Goal: Information Seeking & Learning: Learn about a topic

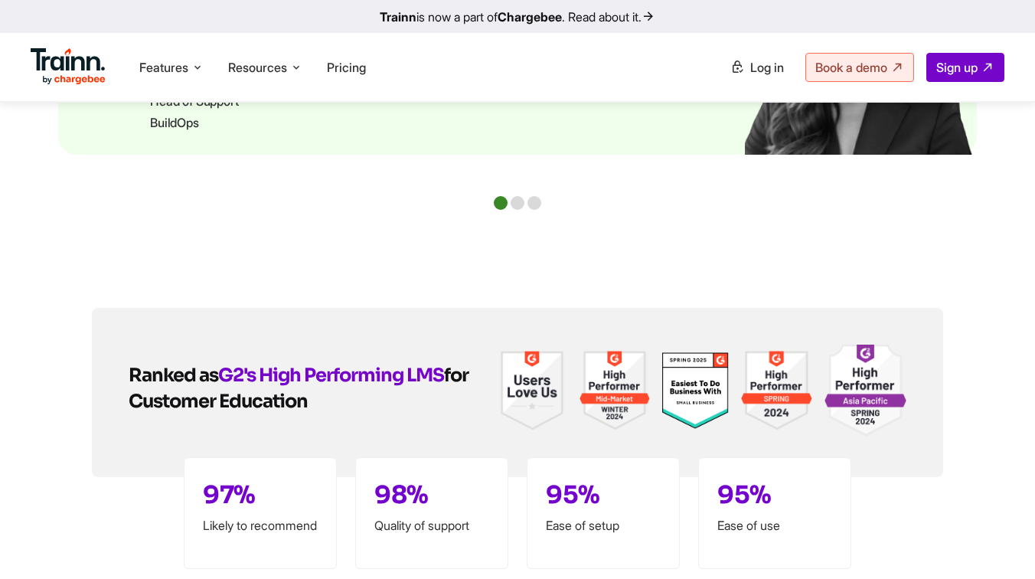
scroll to position [4588, 0]
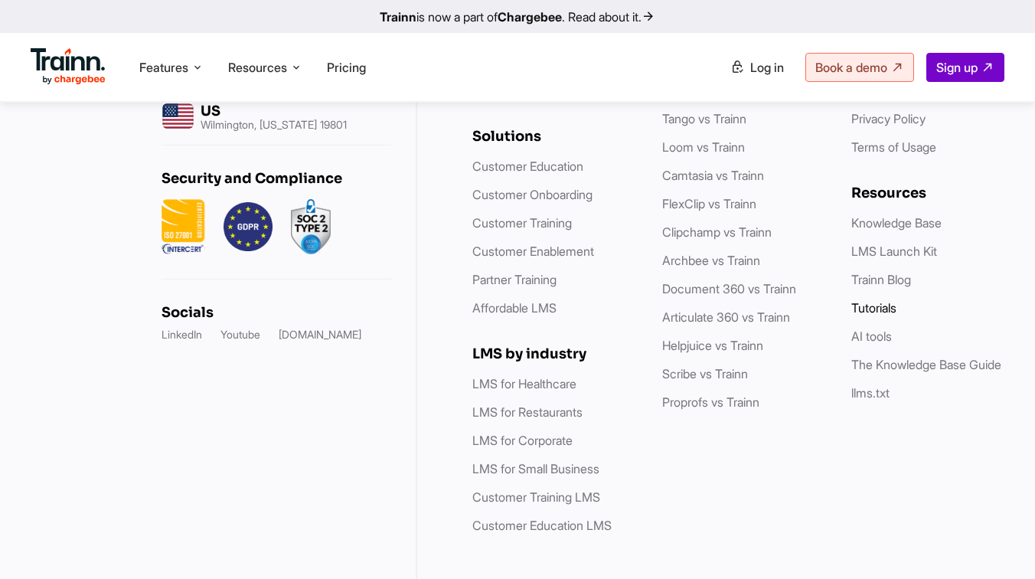
click at [879, 300] on link "Tutorials" at bounding box center [873, 307] width 45 height 15
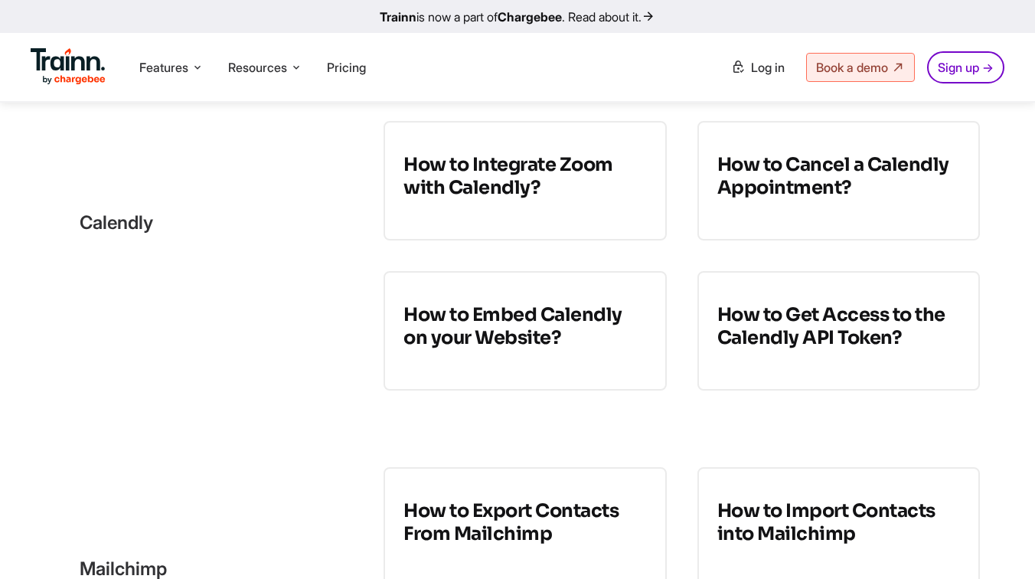
scroll to position [4044, 0]
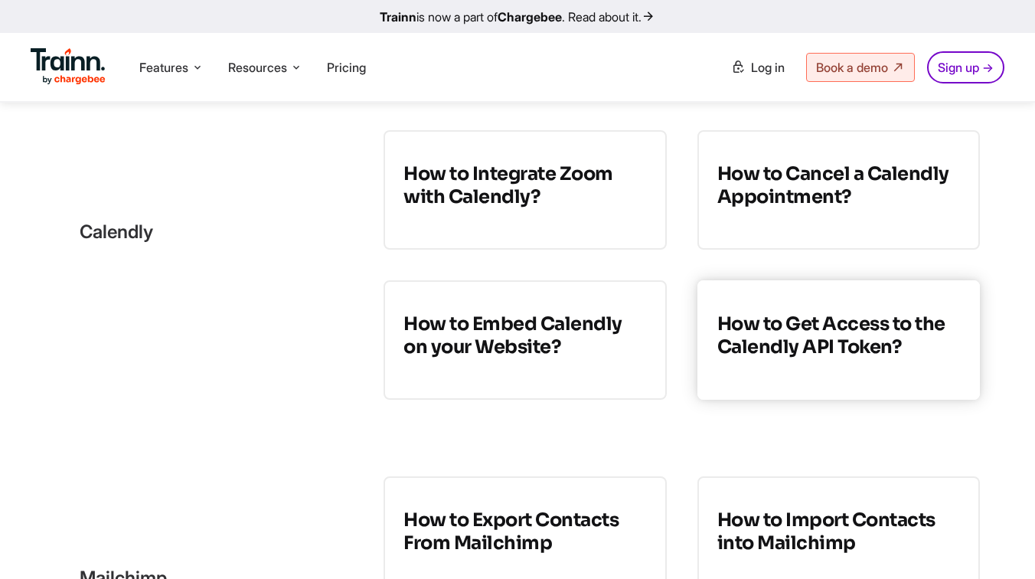
click at [849, 343] on h3 "How to Get Access to the Calendly API Token?" at bounding box center [838, 335] width 243 height 46
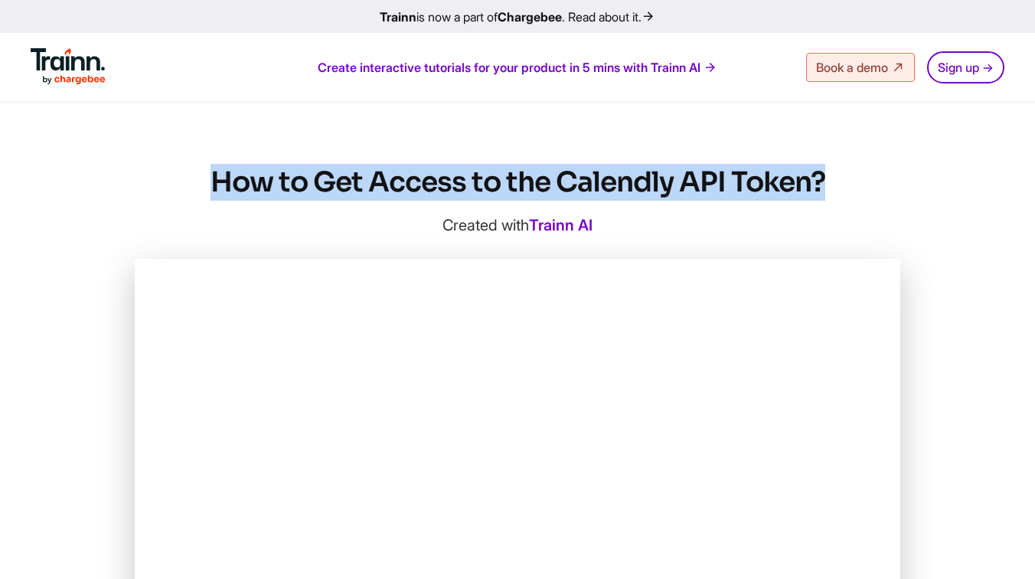
drag, startPoint x: 827, startPoint y: 185, endPoint x: 173, endPoint y: 199, distance: 654.0
click at [173, 199] on h1 "How to Get Access to the Calendly API Token?" at bounding box center [518, 182] width 766 height 37
copy h1 "How to Get Access to the Calendly API Token?"
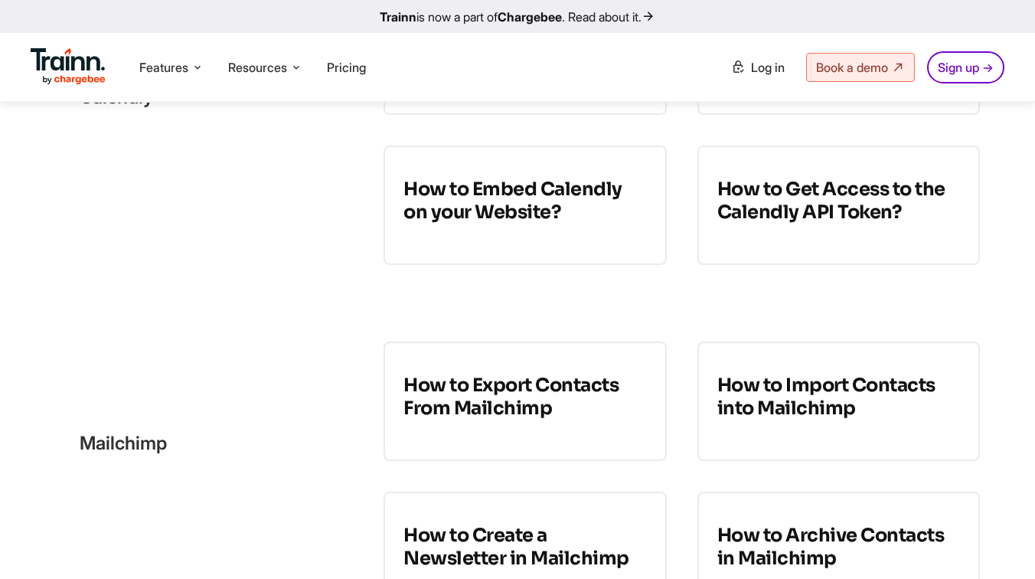
scroll to position [4197, 0]
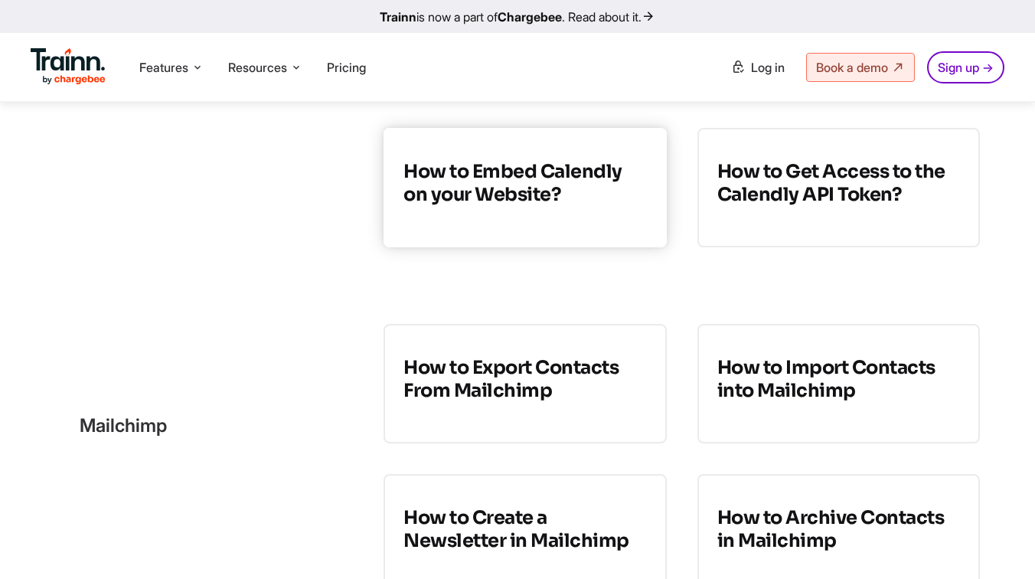
click at [564, 202] on h3 "How to Embed Calendly on your Website?" at bounding box center [525, 183] width 243 height 46
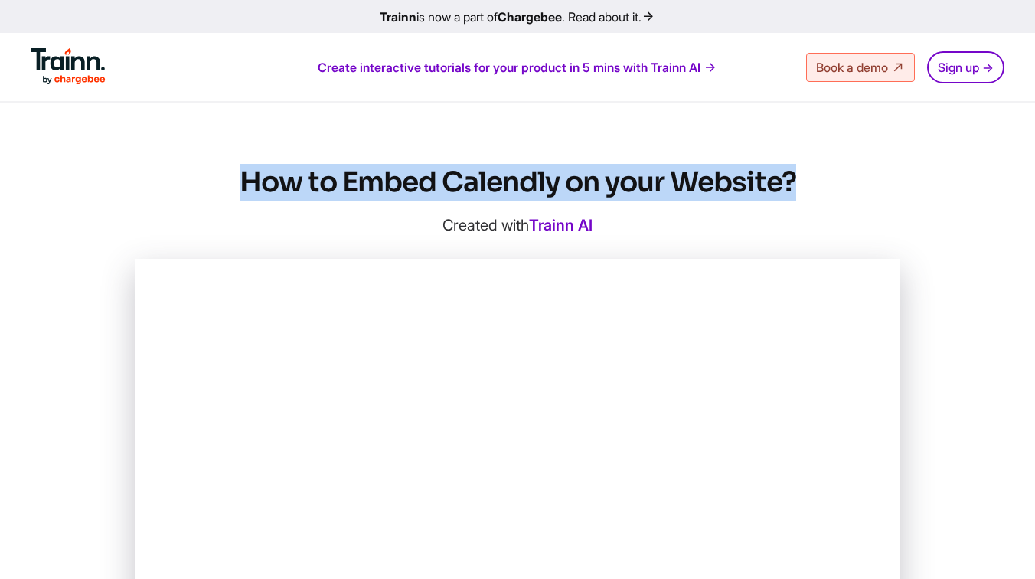
drag, startPoint x: 774, startPoint y: 180, endPoint x: 243, endPoint y: 177, distance: 530.6
click at [243, 177] on h1 "How to Embed Calendly on your Website?" at bounding box center [518, 182] width 766 height 37
copy h1 "How to Embed Calendly on your Website?"
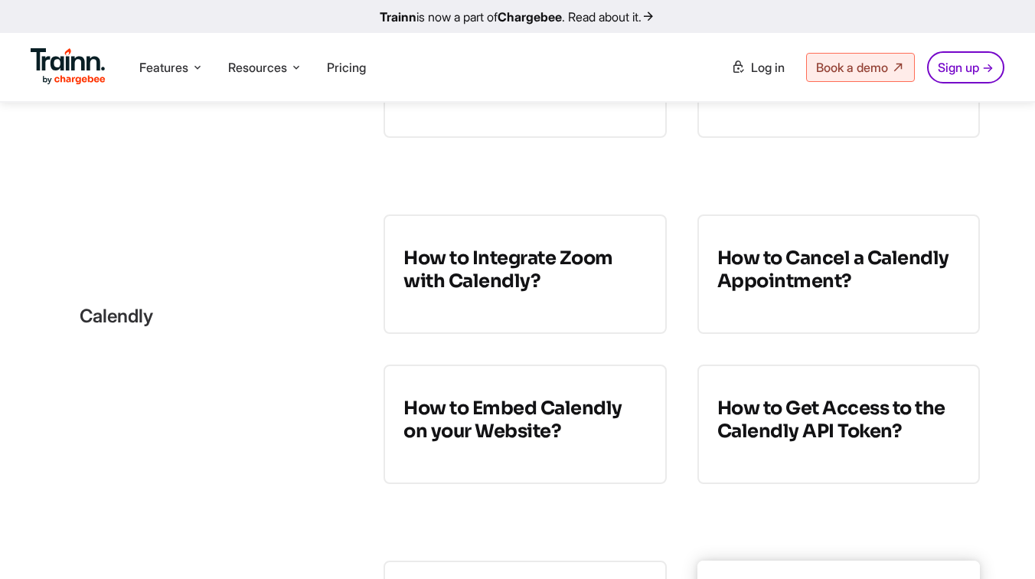
scroll to position [3989, 0]
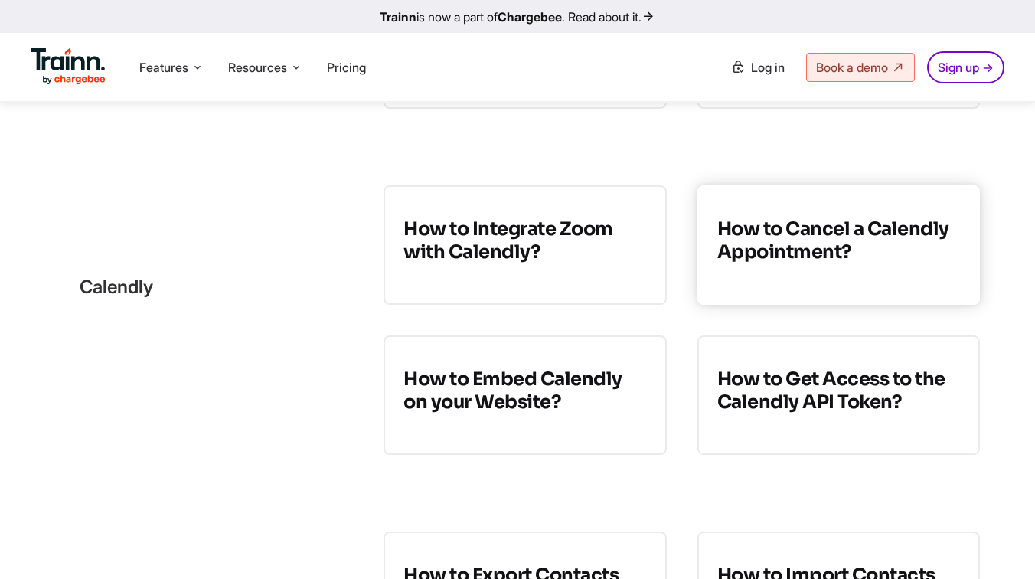
click at [799, 294] on link "How to Cancel a Calendly Appointment?" at bounding box center [839, 244] width 283 height 119
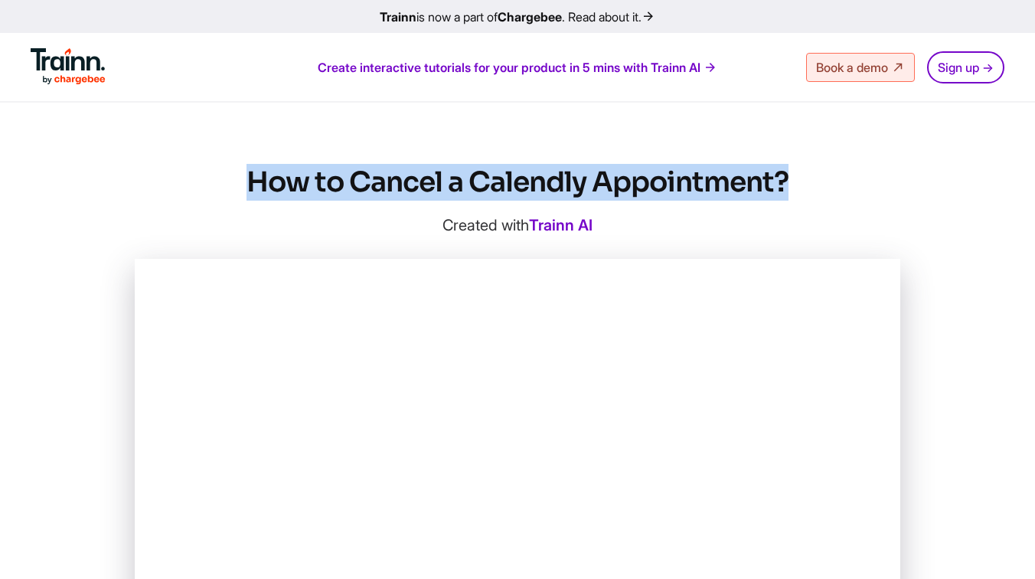
drag, startPoint x: 792, startPoint y: 187, endPoint x: 212, endPoint y: 177, distance: 579.7
click at [212, 177] on h1 "How to Cancel a Calendly Appointment?" at bounding box center [518, 182] width 766 height 37
copy h1 "How to Cancel a Calendly Appointment?"
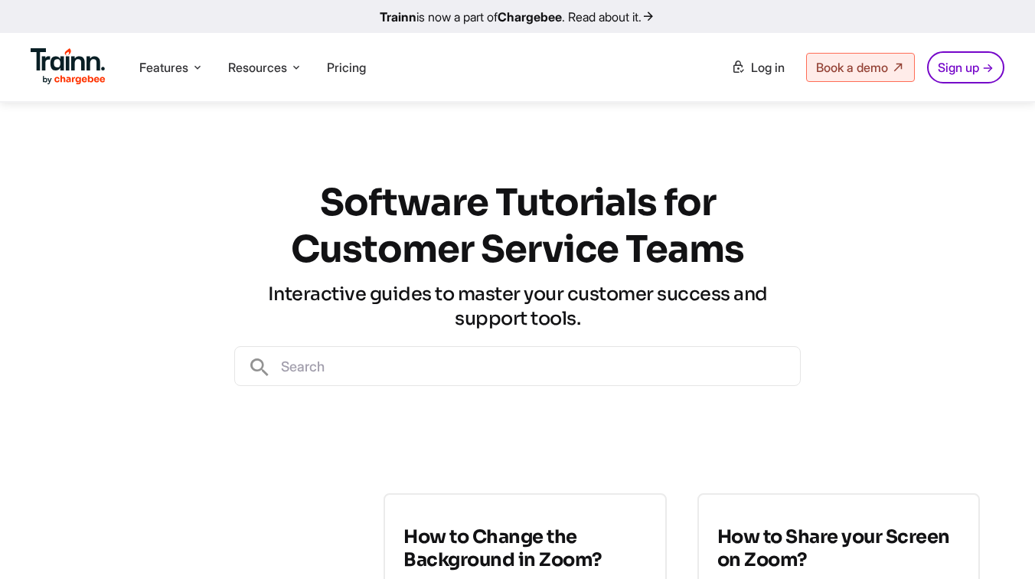
scroll to position [3989, 0]
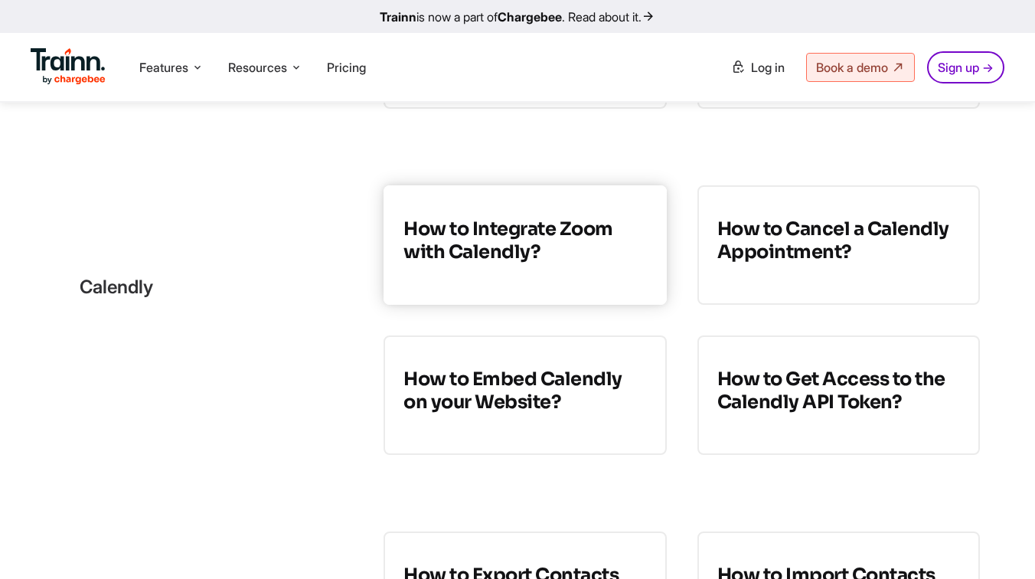
click at [532, 259] on h3 "How to Integrate Zoom with Calendly?" at bounding box center [525, 240] width 243 height 46
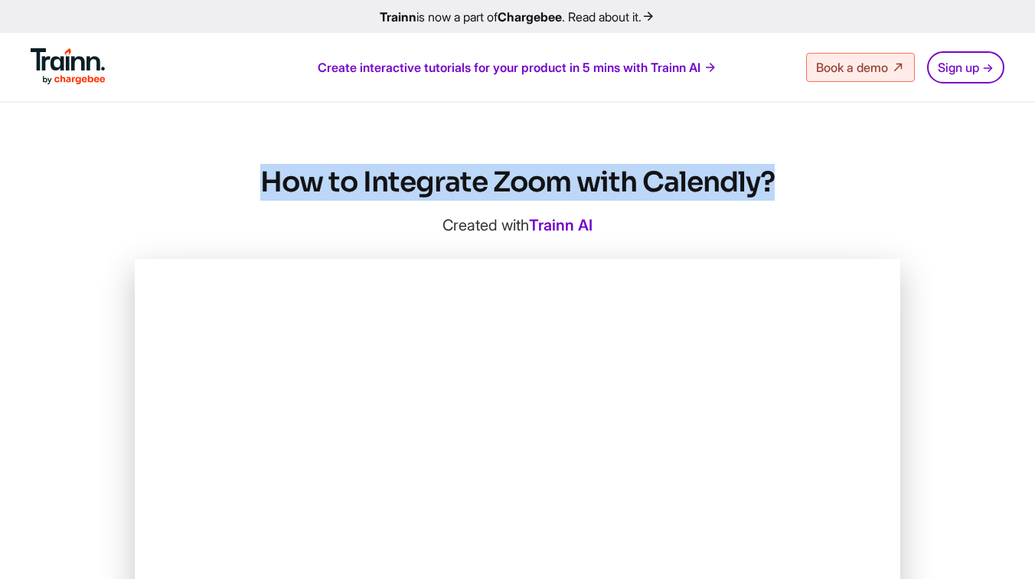
drag, startPoint x: 261, startPoint y: 180, endPoint x: 785, endPoint y: 190, distance: 523.8
click at [785, 190] on h1 "How to Integrate Zoom with Calendly?" at bounding box center [518, 182] width 766 height 37
copy h1 "How to Integrate Zoom with Calendly?"
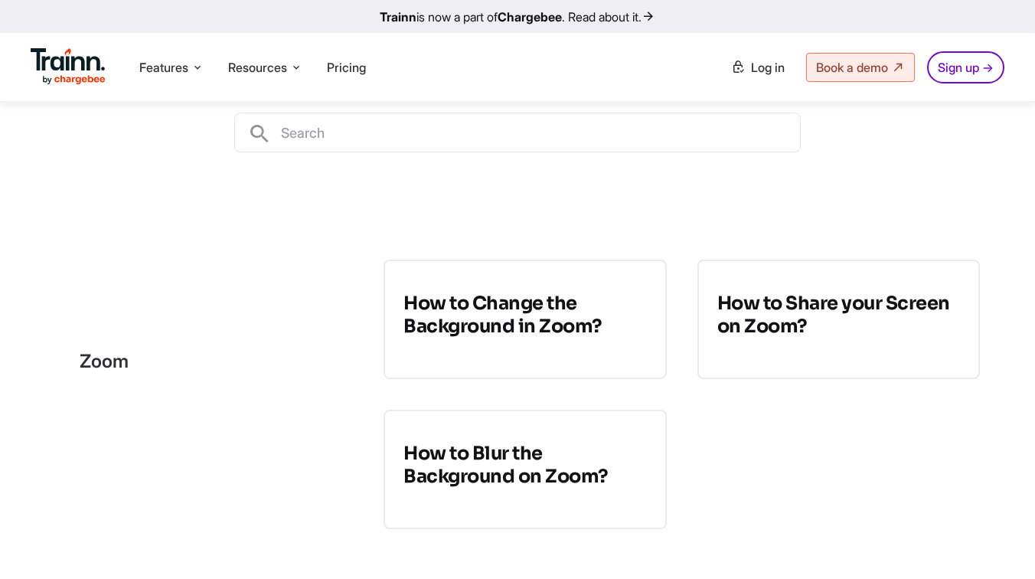
scroll to position [276, 0]
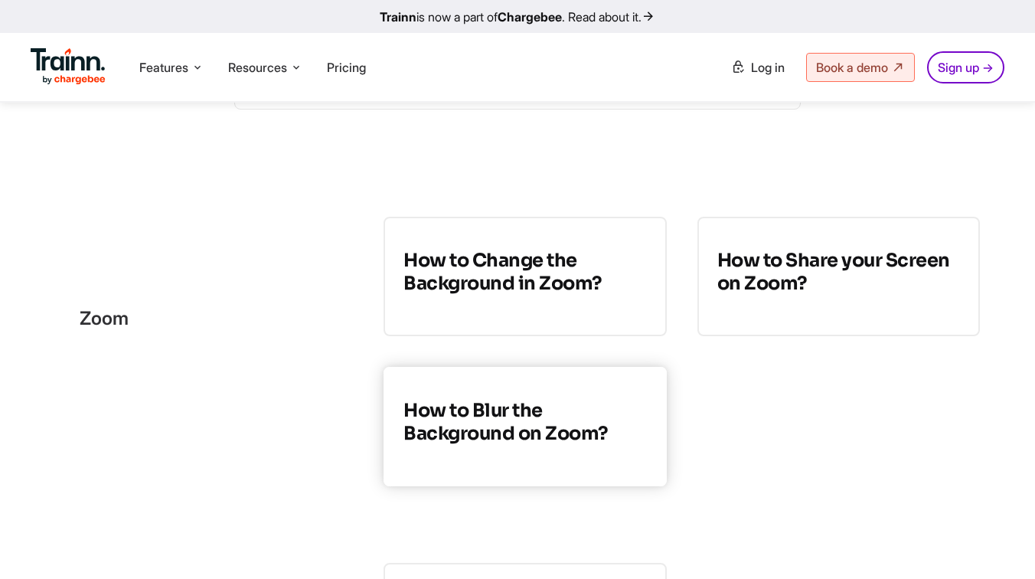
click at [529, 427] on h3 "How to Blur the Background on Zoom?" at bounding box center [525, 422] width 243 height 46
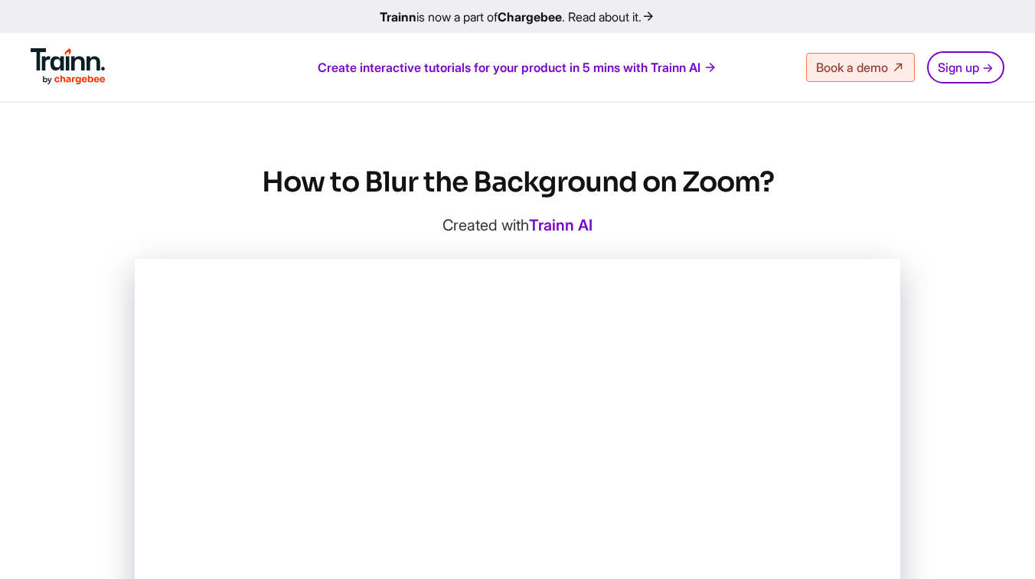
click at [253, 181] on h1 "How to Blur the Background on Zoom?" at bounding box center [518, 182] width 766 height 37
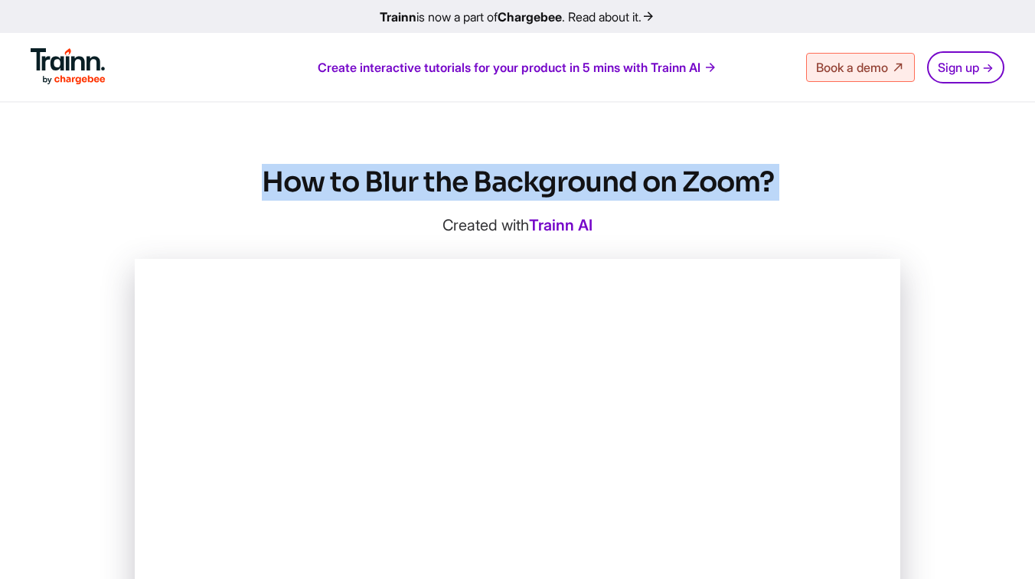
drag, startPoint x: 253, startPoint y: 181, endPoint x: 783, endPoint y: 181, distance: 530.6
click at [783, 181] on h1 "How to Blur the Background on Zoom?" at bounding box center [518, 182] width 766 height 37
copy div "How to Blur the Background on Zoom?"
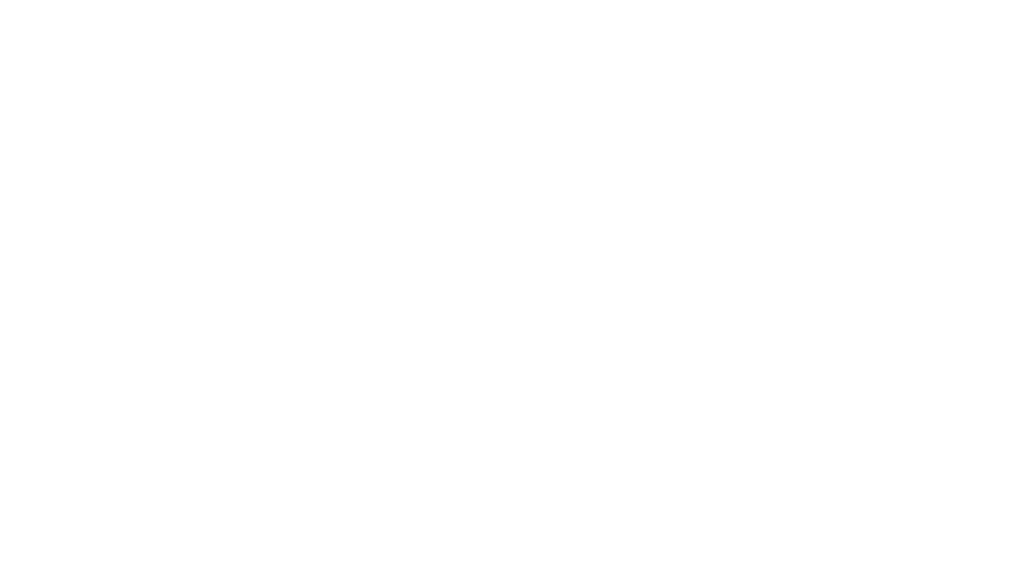
scroll to position [276, 0]
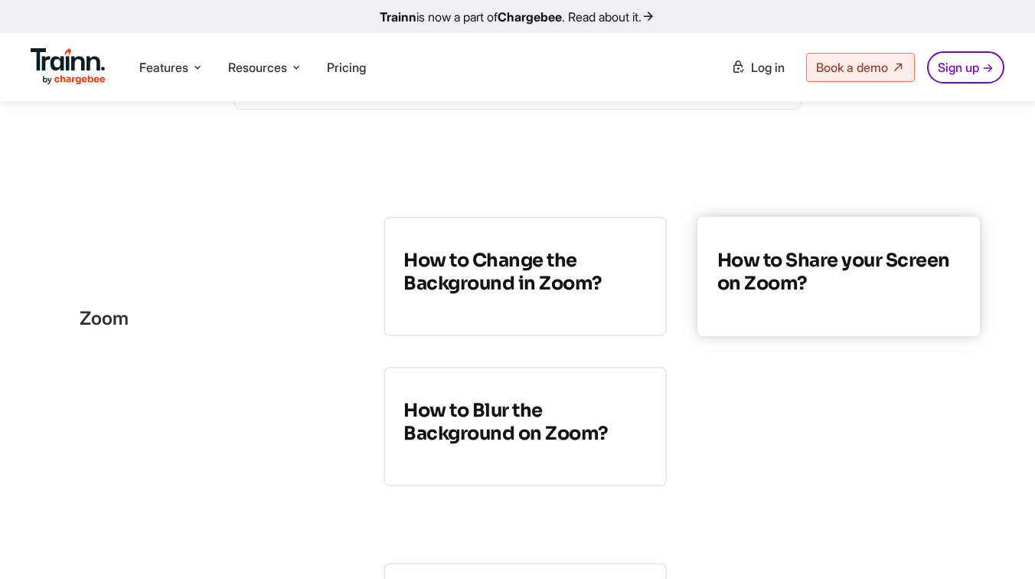
click at [814, 291] on h3 "How to Share your Screen on Zoom?" at bounding box center [838, 272] width 243 height 46
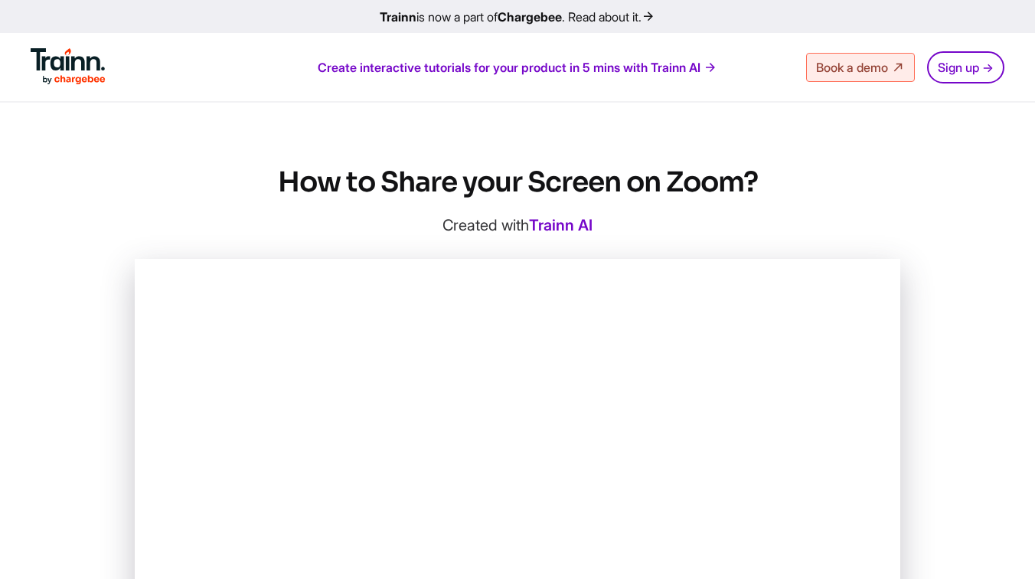
click at [421, 172] on h1 "How to Share your Screen on Zoom?" at bounding box center [518, 182] width 766 height 37
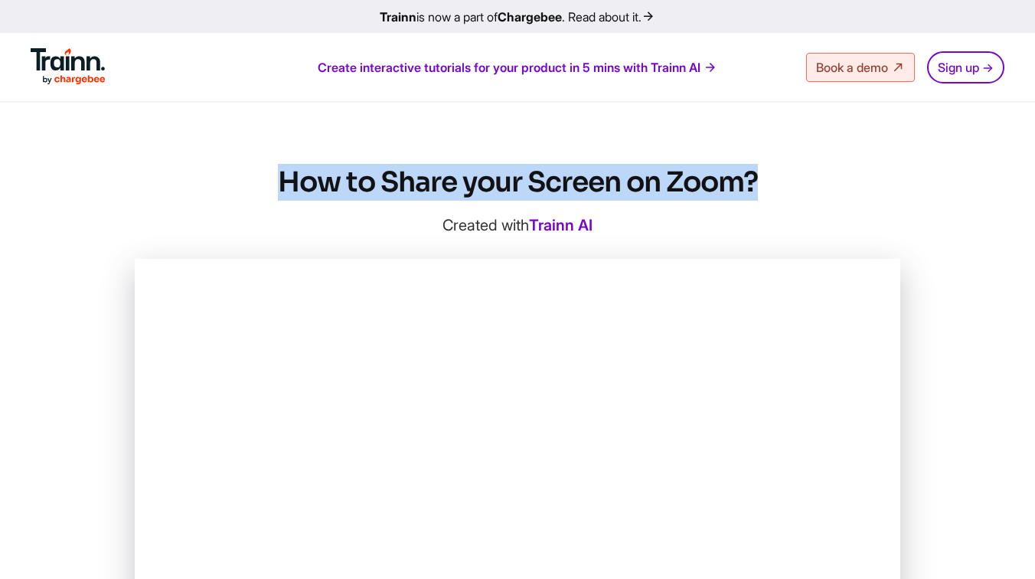
drag, startPoint x: 269, startPoint y: 180, endPoint x: 822, endPoint y: 173, distance: 553.6
click at [822, 173] on h1 "How to Share your Screen on Zoom?" at bounding box center [518, 182] width 766 height 37
copy h1 "How to Share your Screen on Zoom?"
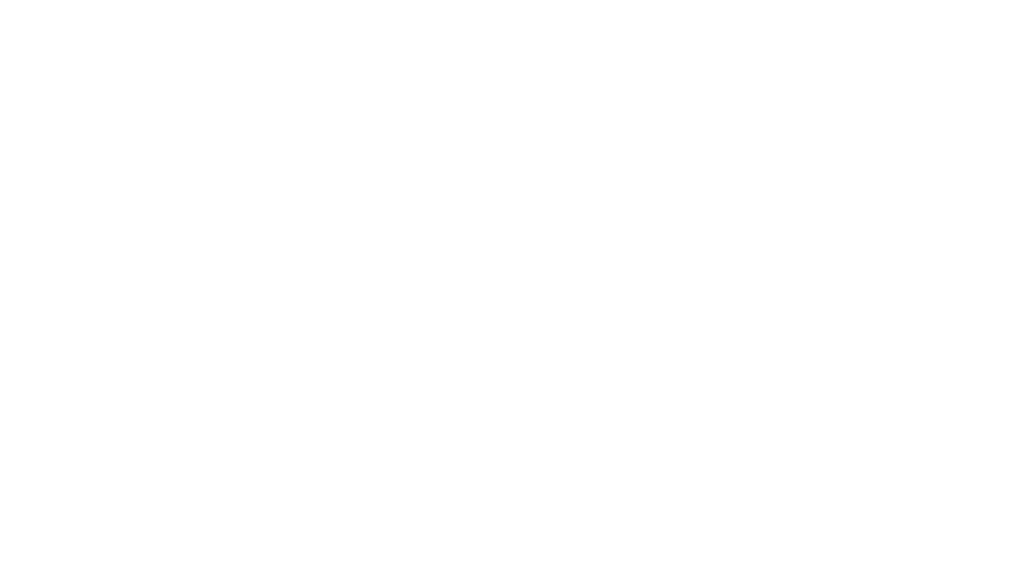
scroll to position [276, 0]
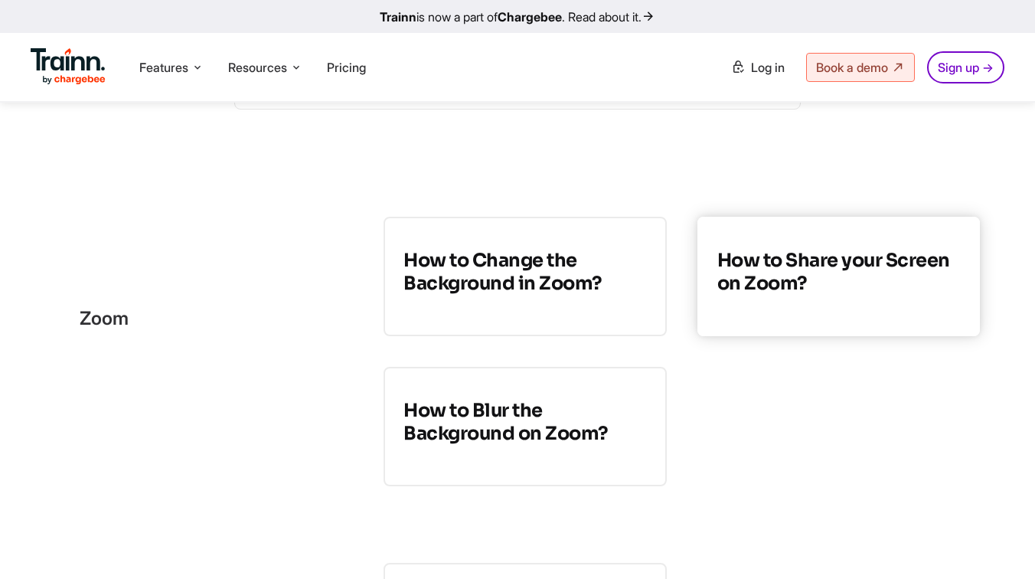
click at [827, 293] on h3 "How to Share your Screen on Zoom?" at bounding box center [838, 272] width 243 height 46
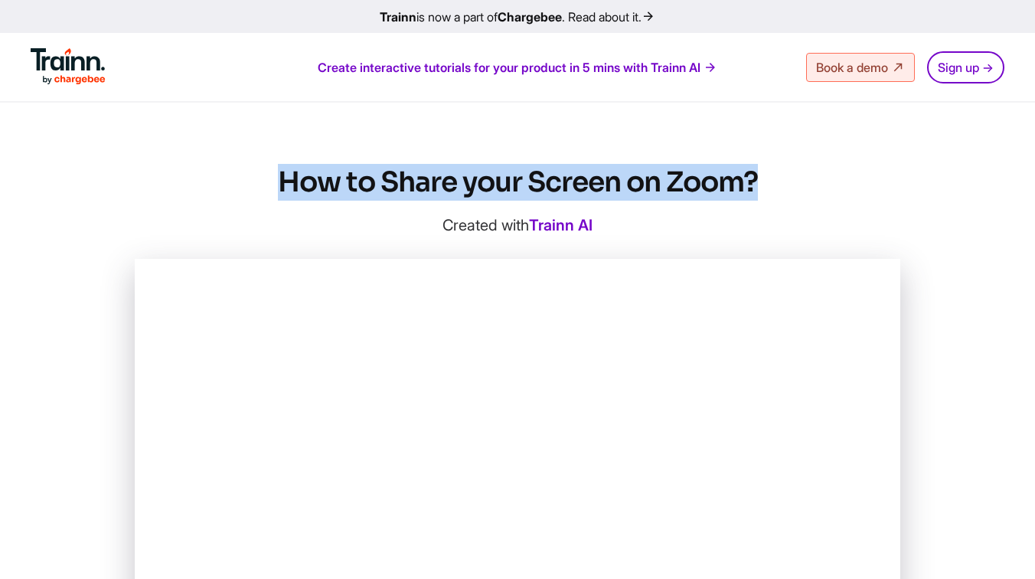
drag, startPoint x: 764, startPoint y: 172, endPoint x: 259, endPoint y: 178, distance: 505.4
click at [259, 178] on h1 "How to Share your Screen on Zoom?" at bounding box center [518, 182] width 766 height 37
copy h1 "How to Share your Screen on Zoom?"
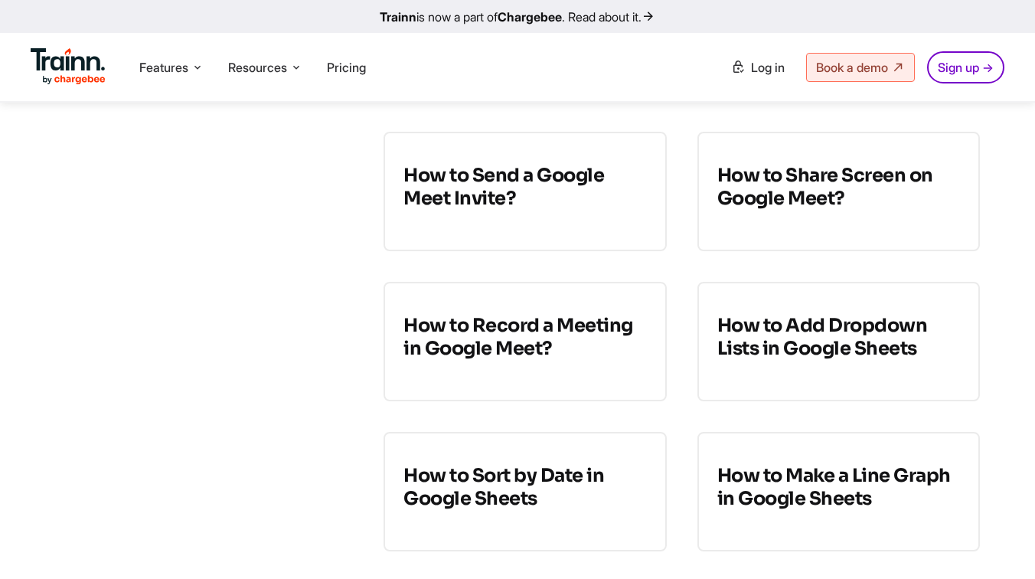
scroll to position [1289, 0]
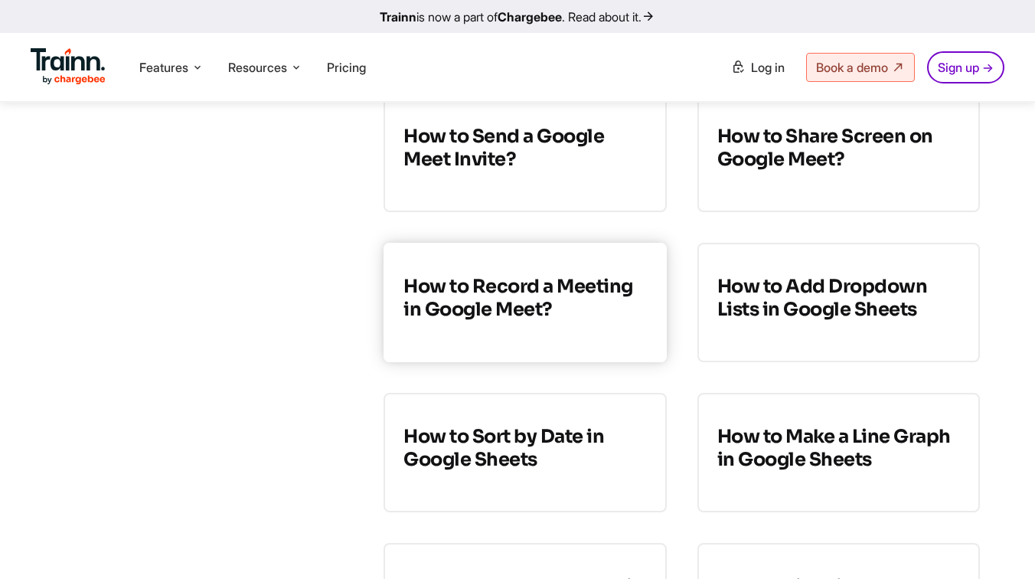
click at [509, 329] on link "How to Record a Meeting in Google Meet?" at bounding box center [525, 302] width 283 height 119
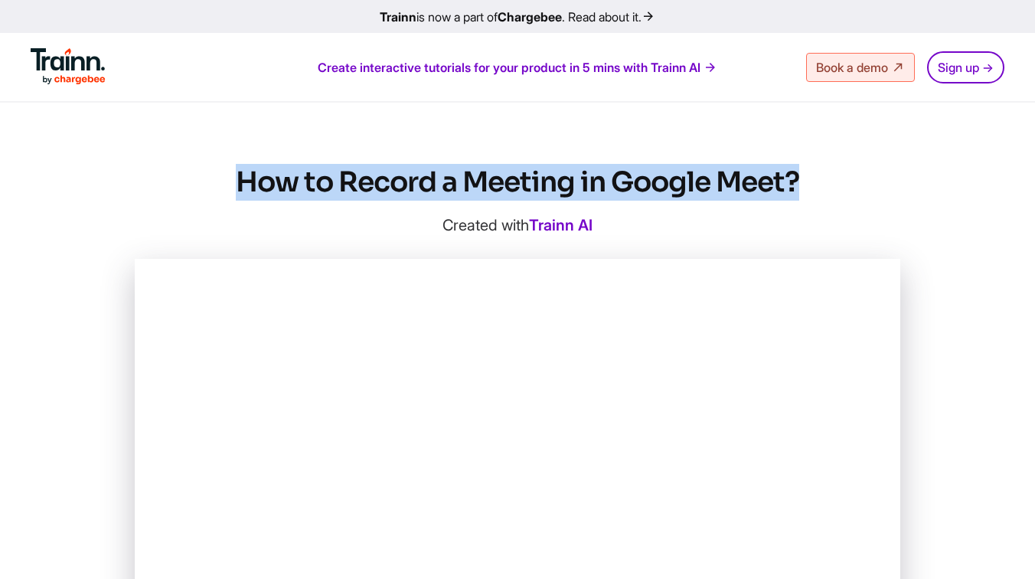
drag, startPoint x: 805, startPoint y: 184, endPoint x: 201, endPoint y: 180, distance: 603.4
click at [201, 180] on h1 "How to Record a Meeting in Google Meet?" at bounding box center [518, 182] width 766 height 37
copy h1 "How to Record a Meeting in Google Meet?"
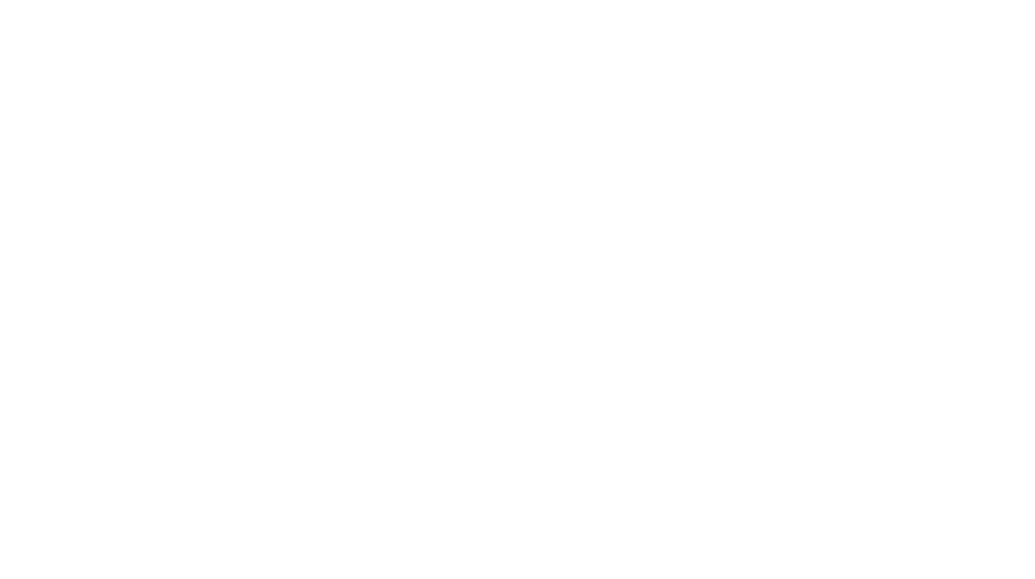
scroll to position [1289, 0]
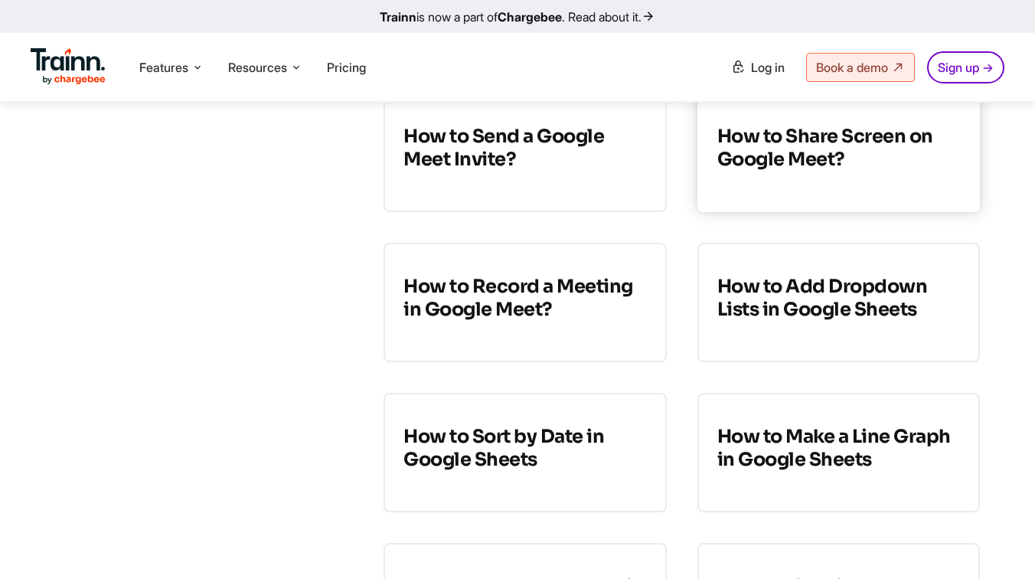
click at [751, 161] on h3 "How to Share Screen on Google Meet?" at bounding box center [838, 148] width 243 height 46
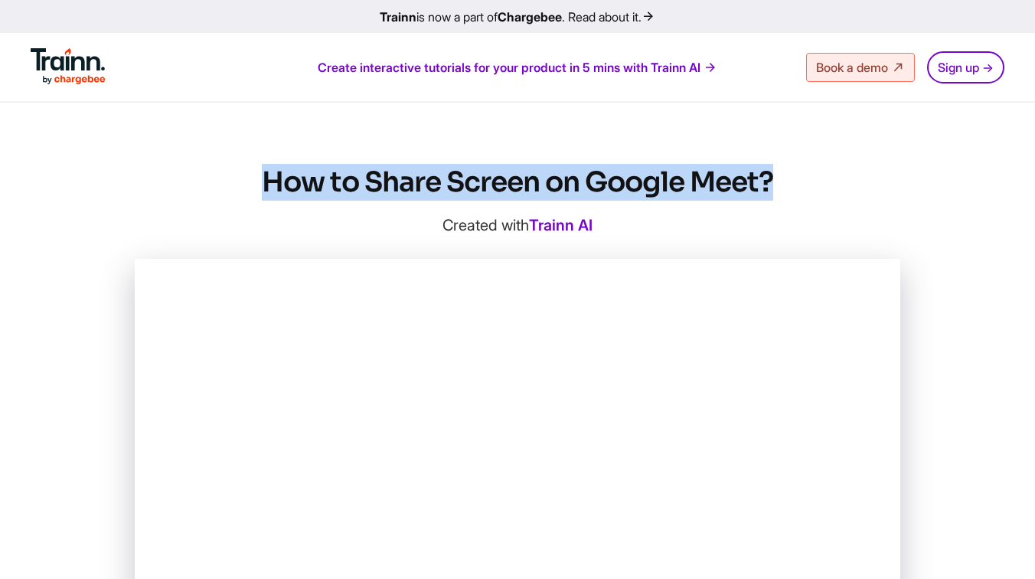
drag, startPoint x: 263, startPoint y: 178, endPoint x: 779, endPoint y: 182, distance: 516.1
click at [779, 182] on h1 "How to Share Screen on Google Meet?" at bounding box center [518, 182] width 766 height 37
copy h1 "How to Share Screen on Google Meet?"
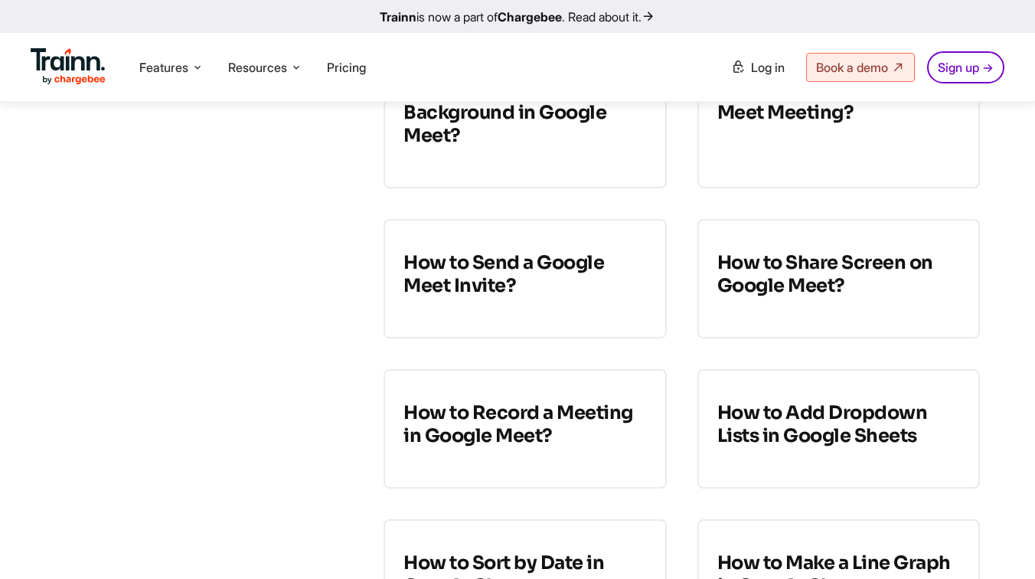
scroll to position [1124, 0]
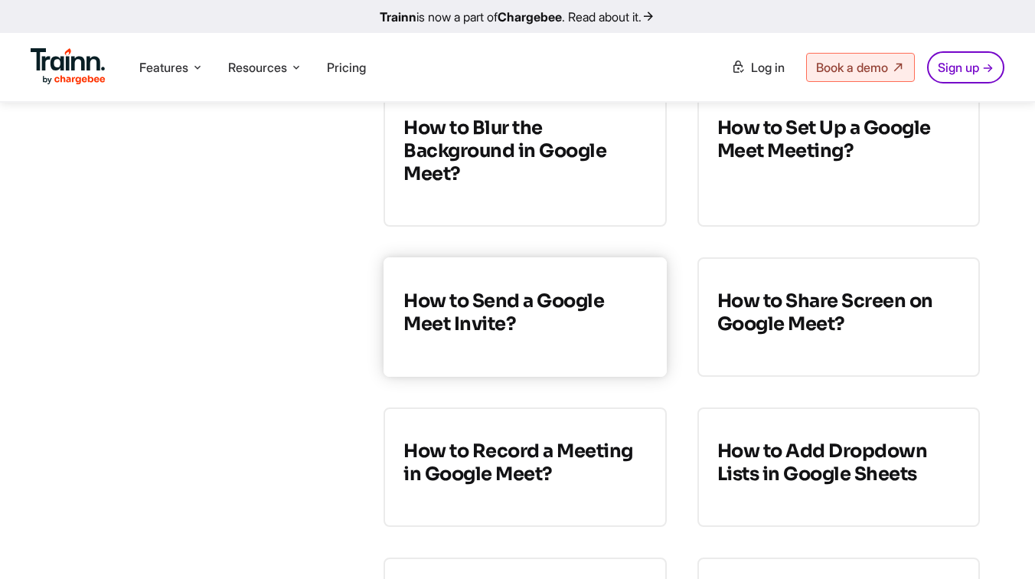
click at [498, 319] on h3 "How to Send a Google Meet Invite?" at bounding box center [525, 312] width 243 height 46
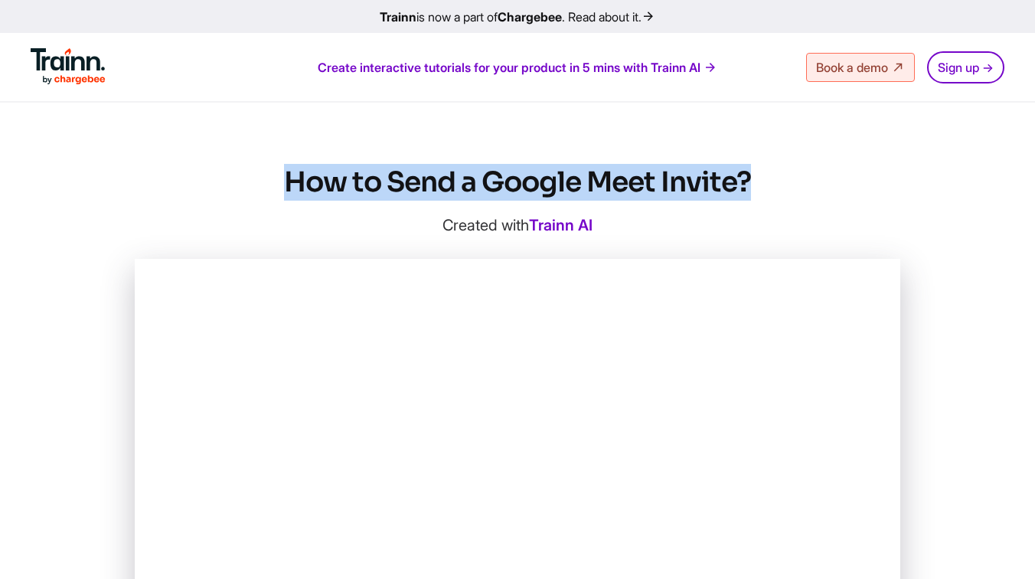
drag, startPoint x: 286, startPoint y: 175, endPoint x: 764, endPoint y: 174, distance: 478.5
click at [764, 174] on h1 "How to Send a Google Meet Invite?" at bounding box center [518, 182] width 766 height 37
copy h1 "How to Send a Google Meet Invite?"
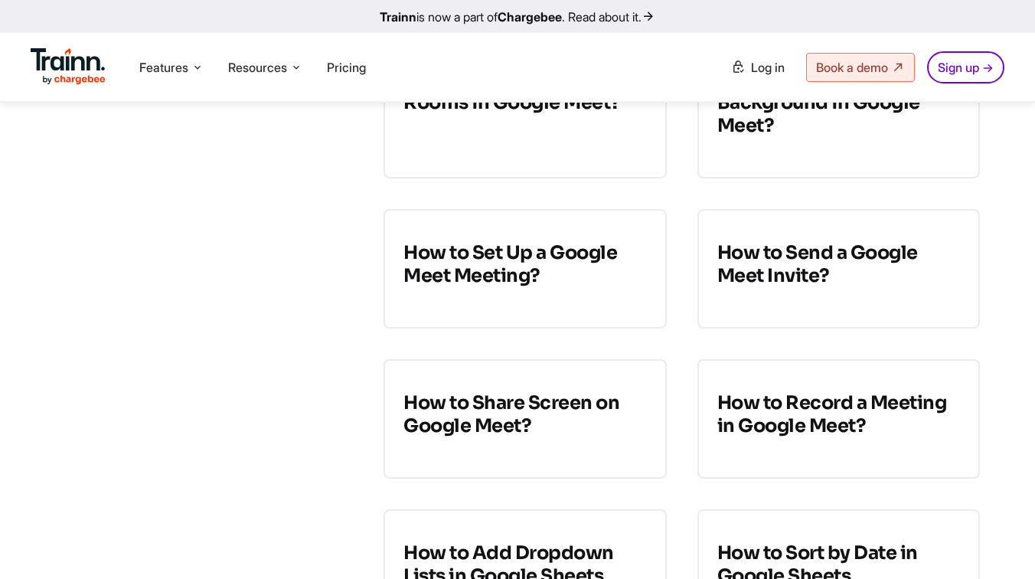
scroll to position [1124, 0]
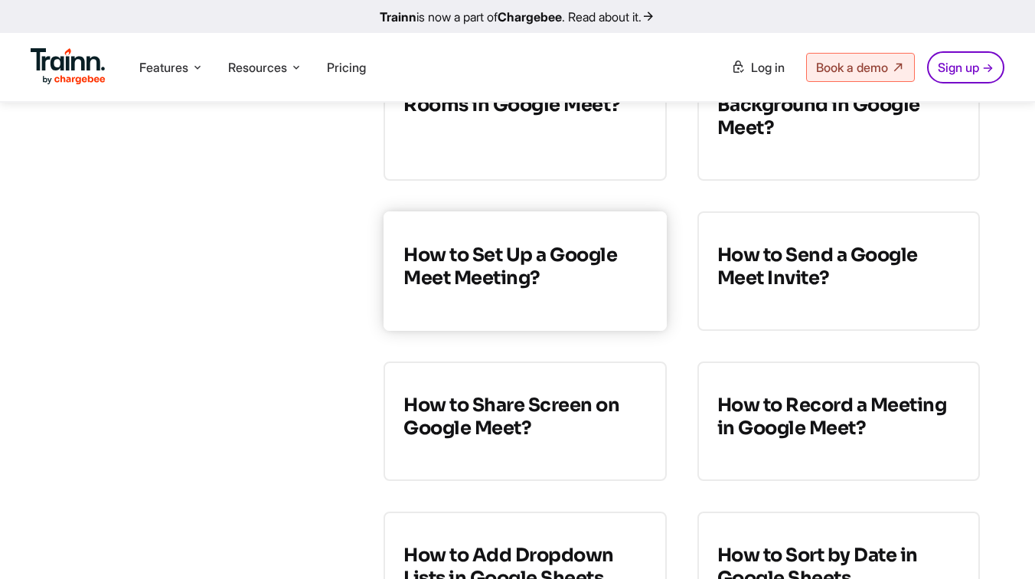
click at [573, 278] on h3 "How to Set Up a Google Meet Meeting?" at bounding box center [525, 266] width 243 height 46
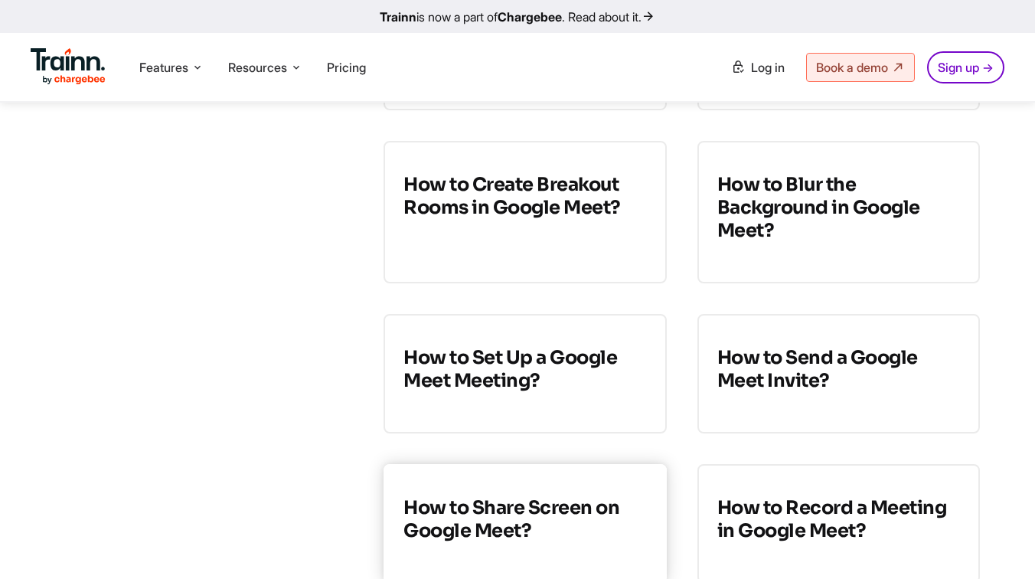
scroll to position [1024, 0]
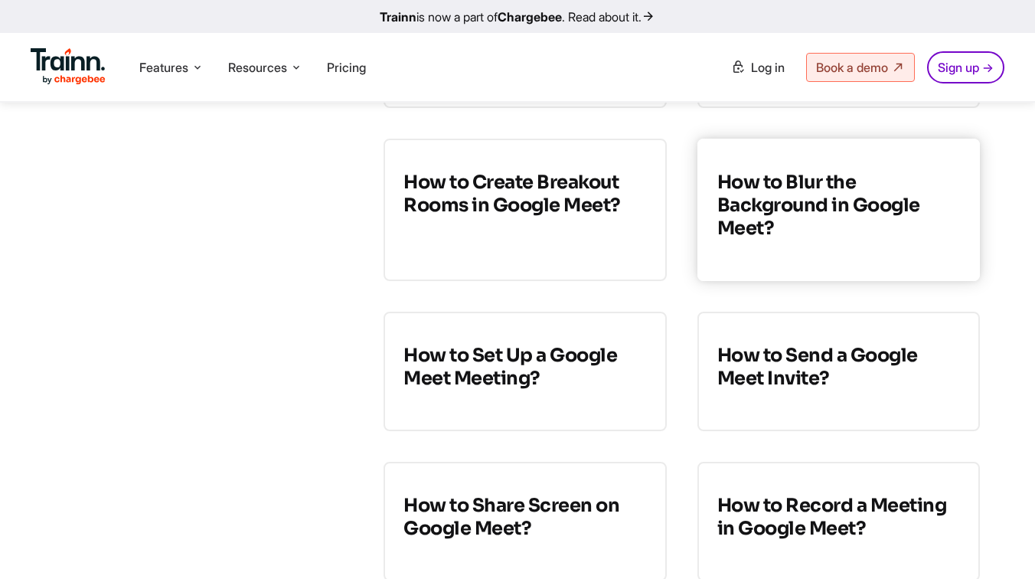
click at [830, 240] on h3 "How to Blur the Background in Google Meet?" at bounding box center [838, 205] width 243 height 69
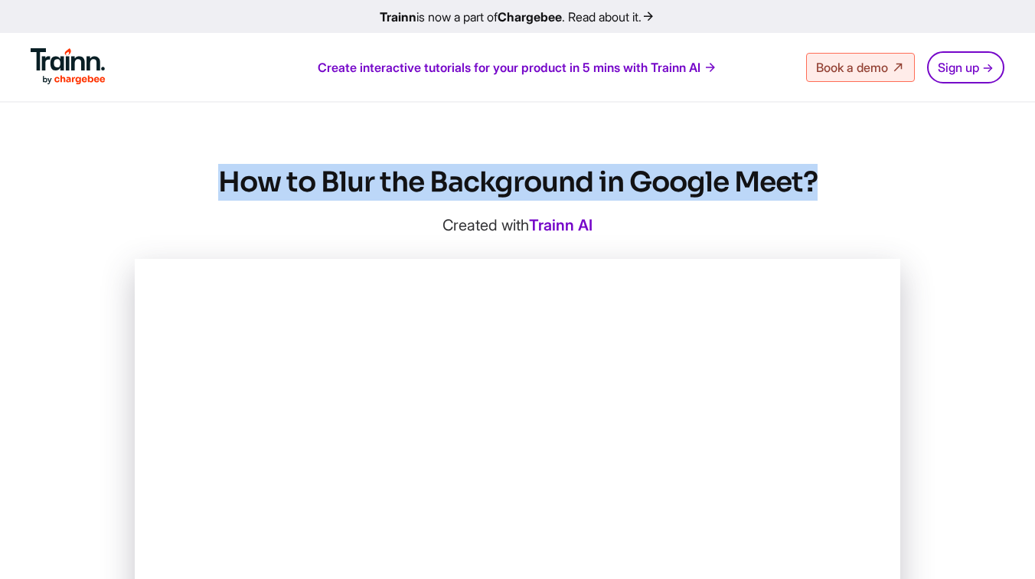
drag, startPoint x: 820, startPoint y: 181, endPoint x: 217, endPoint y: 180, distance: 602.6
click at [217, 180] on h1 "How to Blur the Background in Google Meet?" at bounding box center [518, 182] width 766 height 37
copy h1 "How to Blur the Background in Google Meet?"
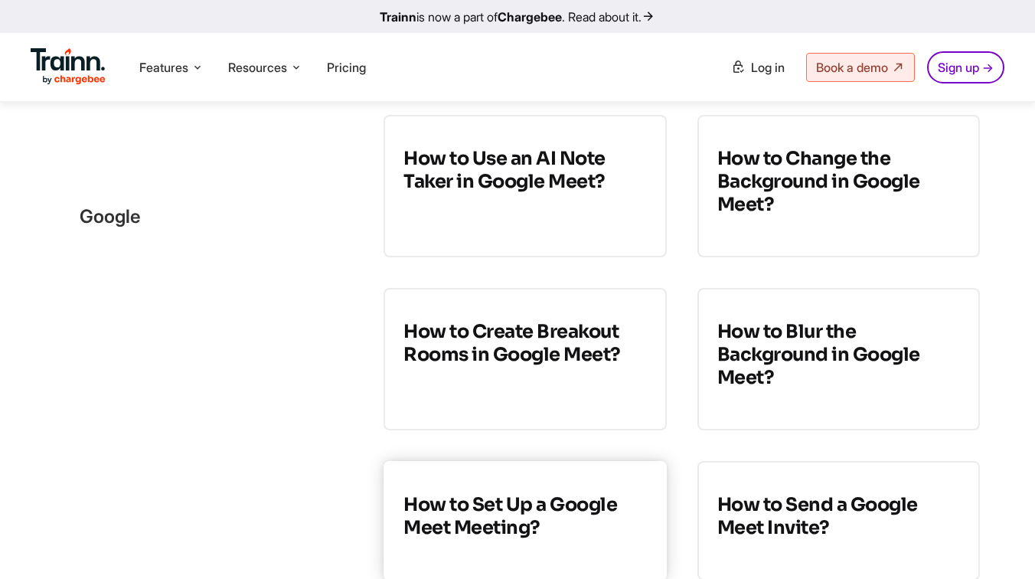
scroll to position [874, 0]
click at [533, 341] on h3 "How to Create Breakout Rooms in Google Meet?" at bounding box center [525, 344] width 243 height 46
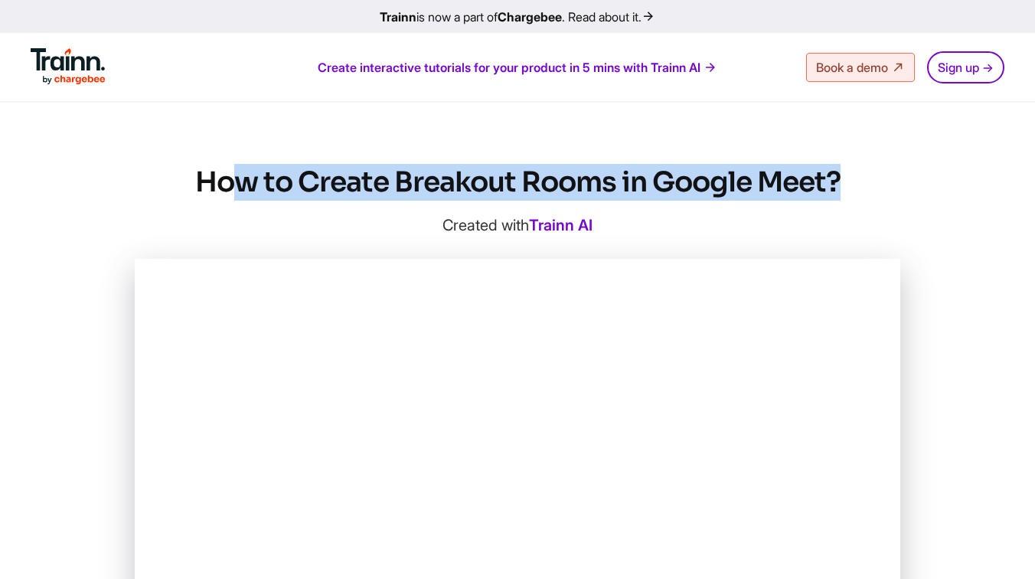
drag, startPoint x: 843, startPoint y: 175, endPoint x: 225, endPoint y: 168, distance: 617.9
click at [225, 168] on h1 "How to Create Breakout Rooms in Google Meet?" at bounding box center [518, 182] width 766 height 37
copy div "Product Videos Guides Knowledge Hub LMS Platform Usecases Customer Education Cu…"
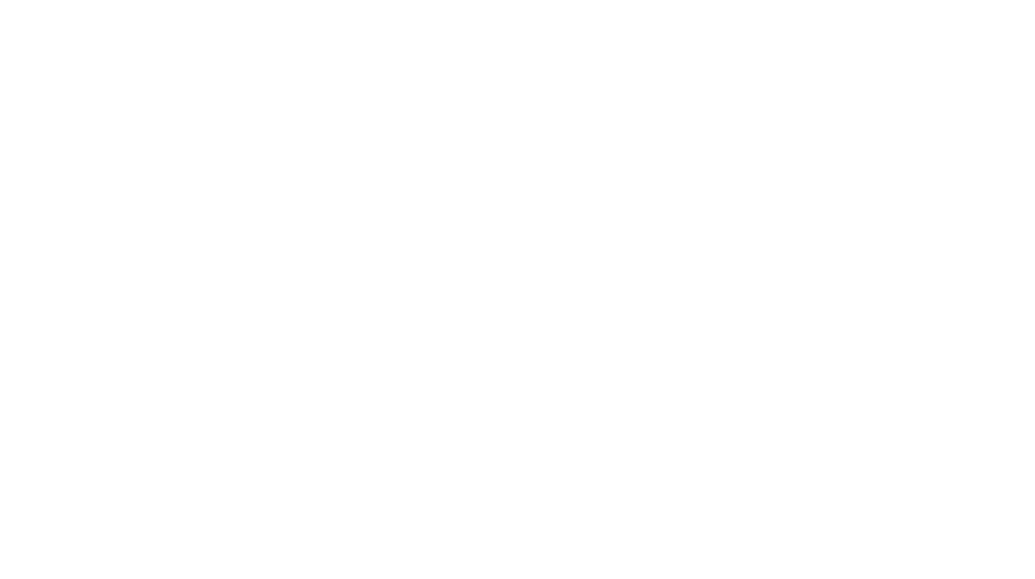
scroll to position [874, 0]
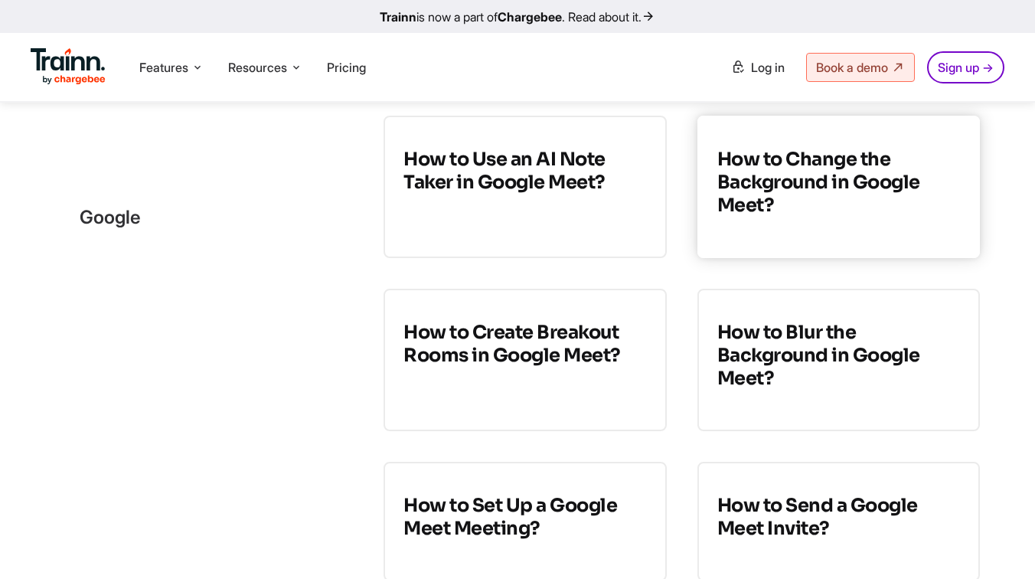
click at [801, 206] on h3 "How to Change the Background in Google Meet?" at bounding box center [838, 182] width 243 height 69
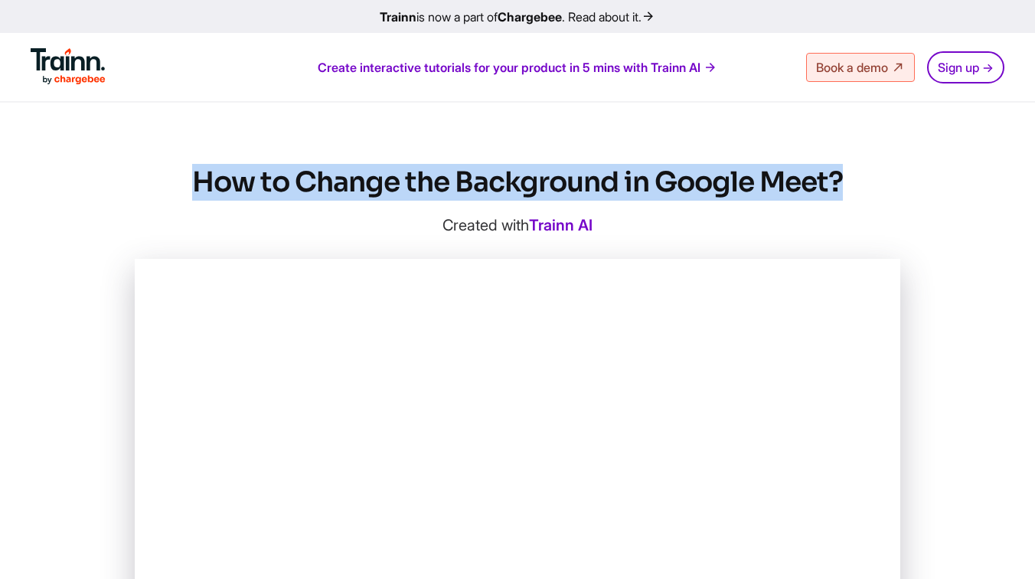
drag, startPoint x: 191, startPoint y: 186, endPoint x: 864, endPoint y: 178, distance: 673.1
click at [864, 178] on h1 "How to Change the Background in Google Meet?" at bounding box center [518, 182] width 766 height 37
copy h1 "How to Change the Background in Google Meet?"
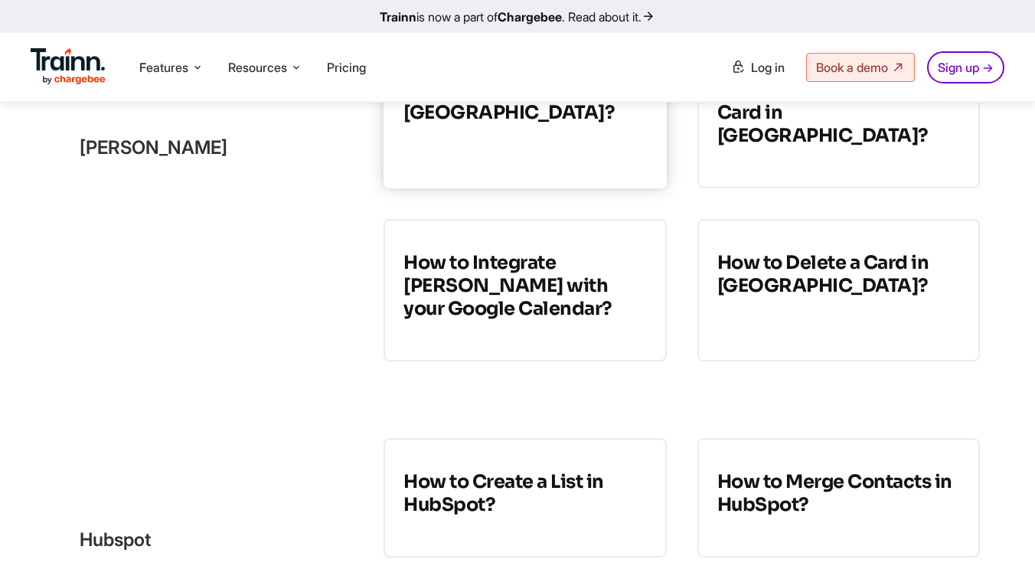
scroll to position [4185, 0]
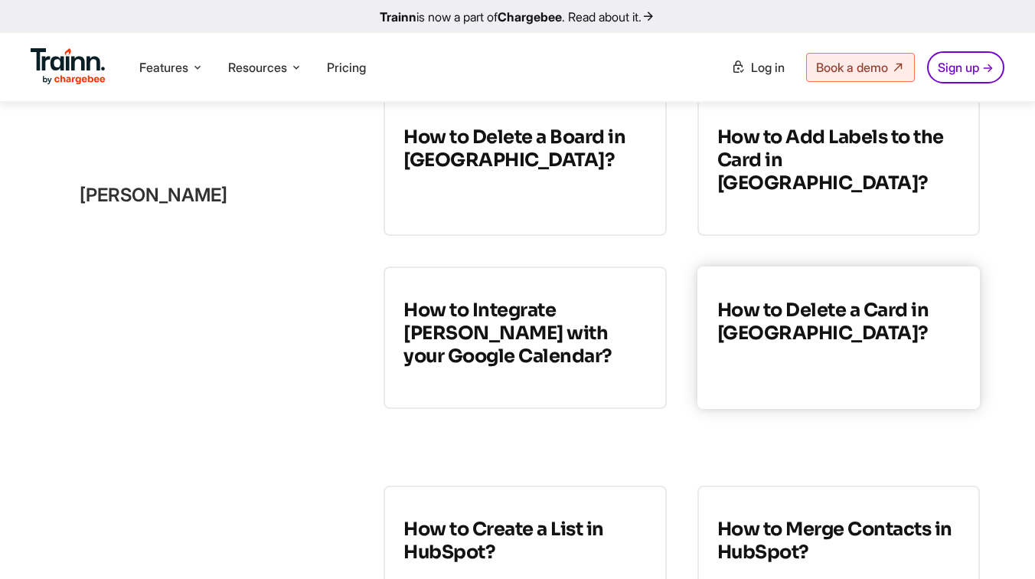
click at [764, 366] on link "How to Delete a Card in [GEOGRAPHIC_DATA]?" at bounding box center [839, 337] width 283 height 142
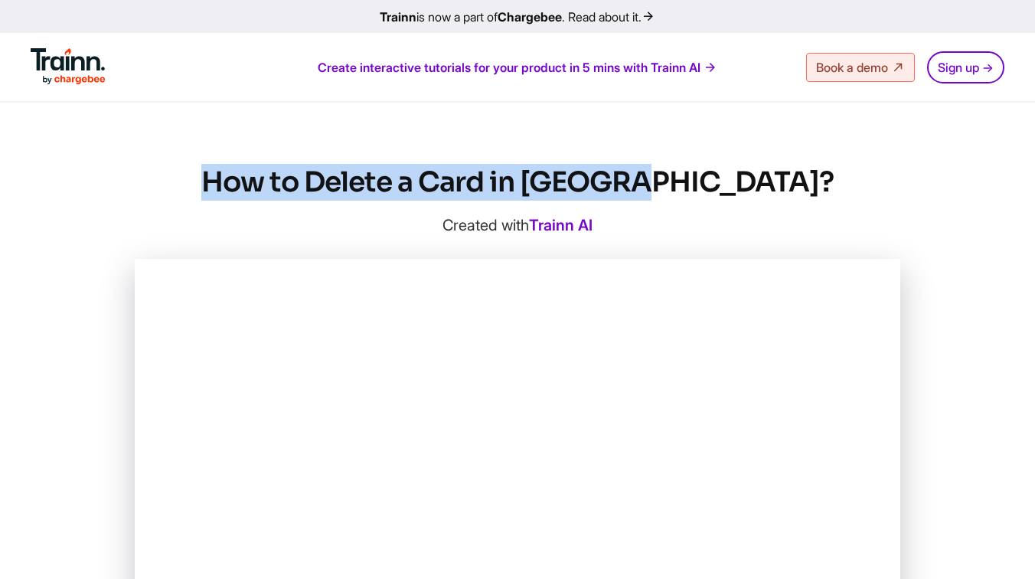
drag, startPoint x: 724, startPoint y: 179, endPoint x: 312, endPoint y: 175, distance: 412.0
click at [312, 175] on h1 "How to Delete a Card in [GEOGRAPHIC_DATA]?" at bounding box center [518, 182] width 766 height 37
copy h1 "How to Delete a Card in [GEOGRAPHIC_DATA]?"
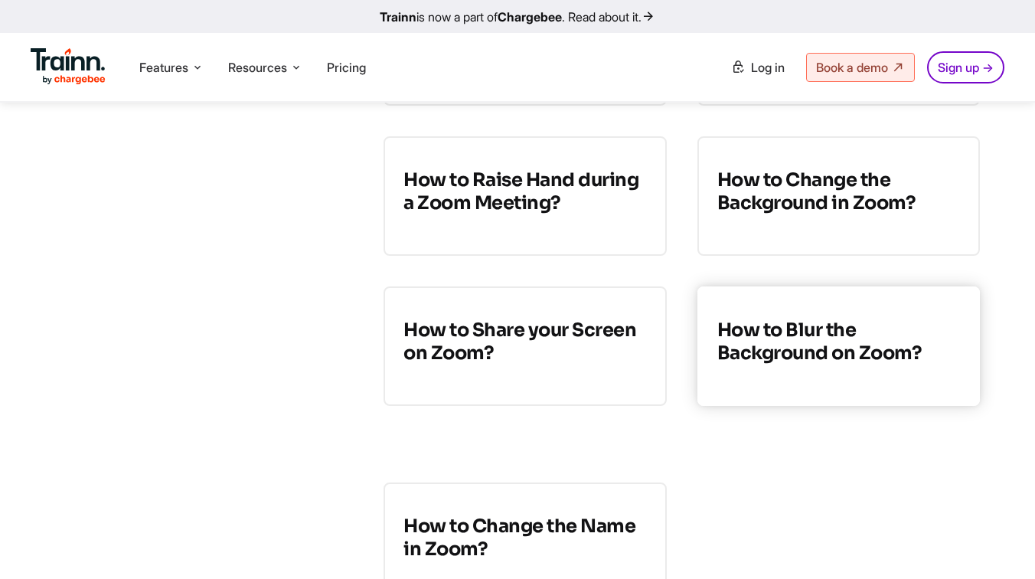
scroll to position [5034, 0]
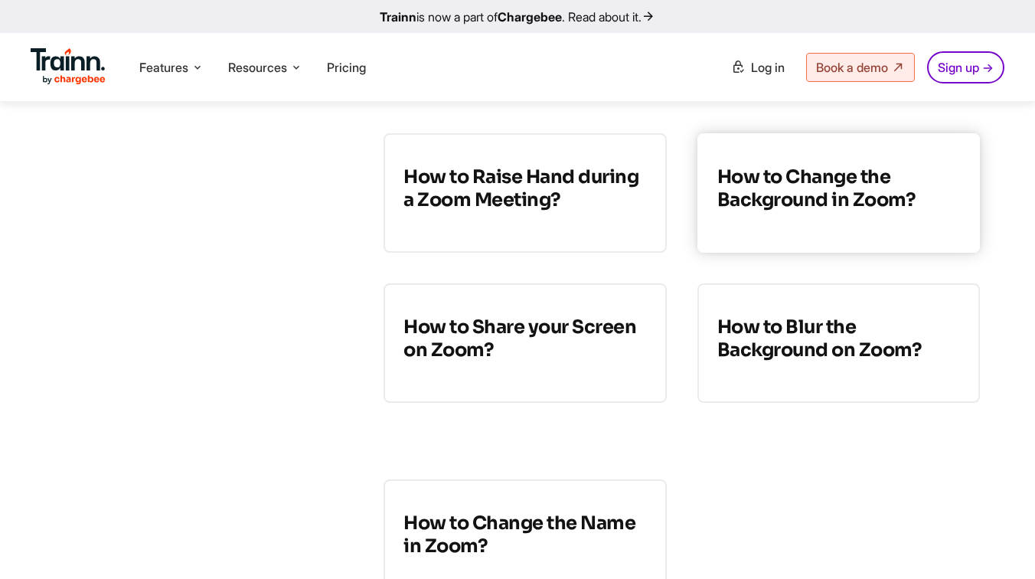
click at [835, 188] on h3 "How to Change the Background in Zoom?" at bounding box center [838, 188] width 243 height 46
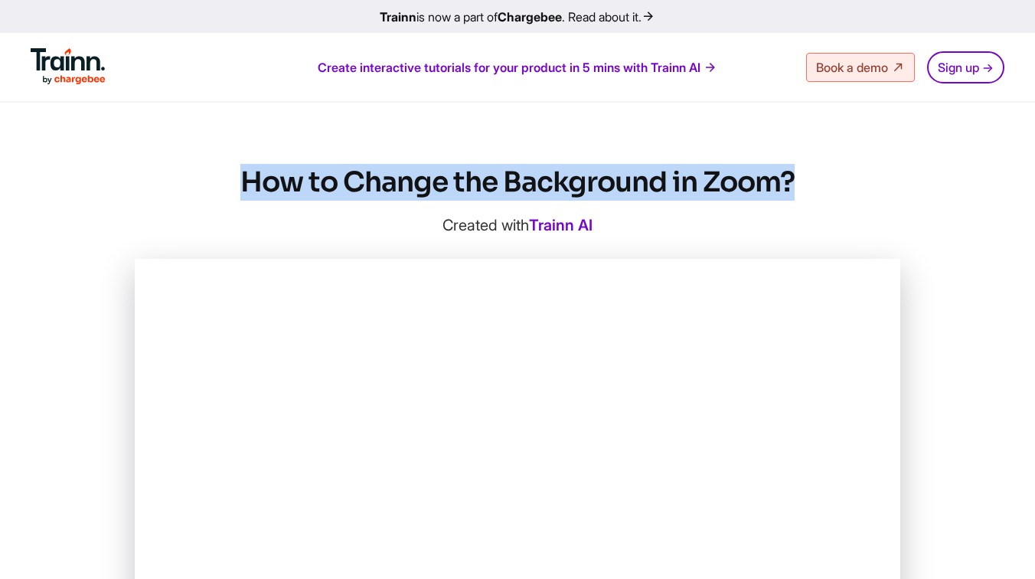
drag, startPoint x: 237, startPoint y: 178, endPoint x: 795, endPoint y: 187, distance: 558.2
click at [795, 187] on h1 "How to Change the Background in Zoom?" at bounding box center [518, 182] width 766 height 37
copy h1 "How to Change the Background in Zoom?"
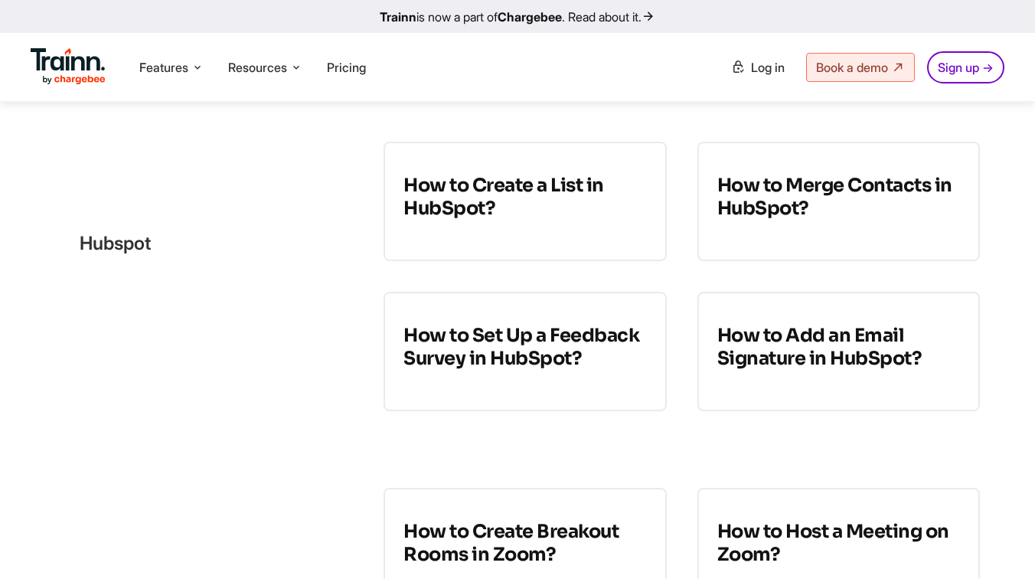
scroll to position [4538, 0]
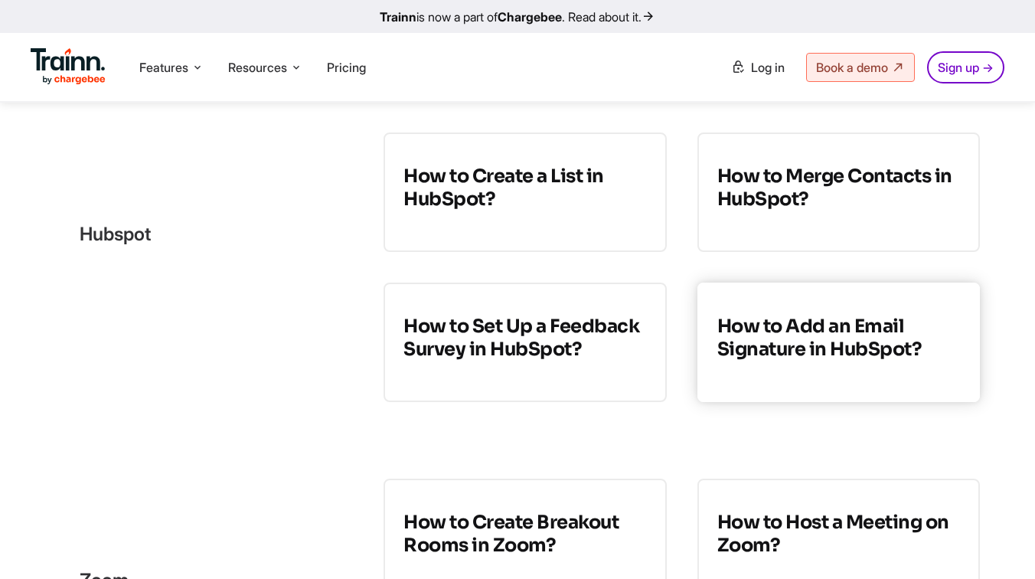
click at [783, 361] on link "How to Add an Email Signature in HubSpot?" at bounding box center [839, 342] width 283 height 119
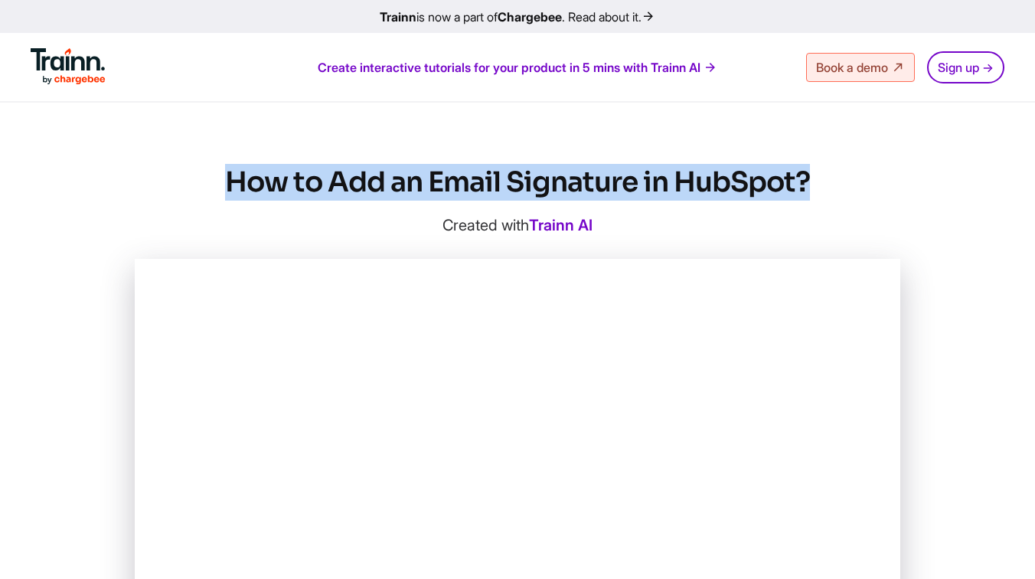
drag, startPoint x: 814, startPoint y: 180, endPoint x: 201, endPoint y: 161, distance: 613.6
copy h1 "How to Add an Email Signature in HubSpot?"
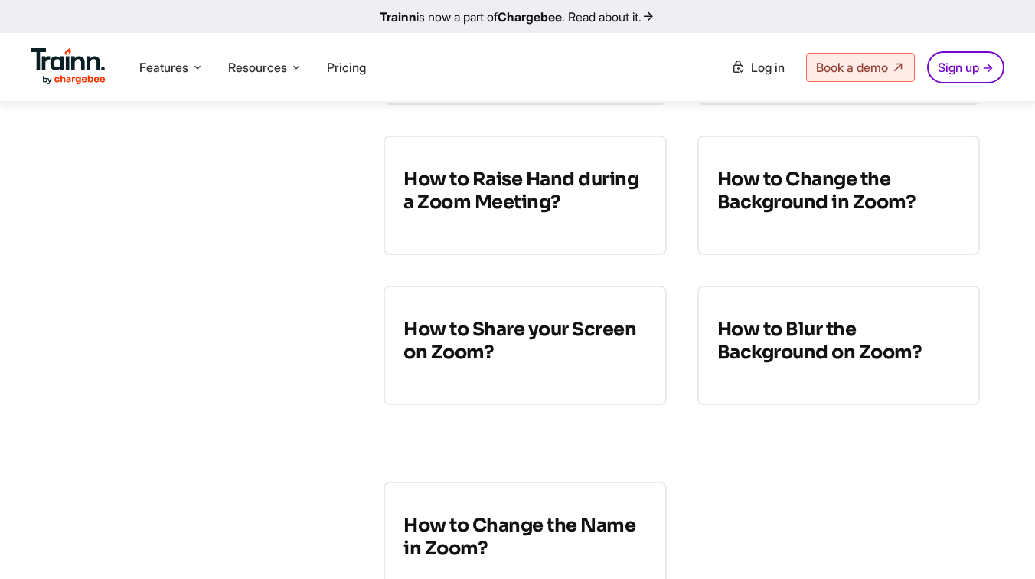
scroll to position [5005, 0]
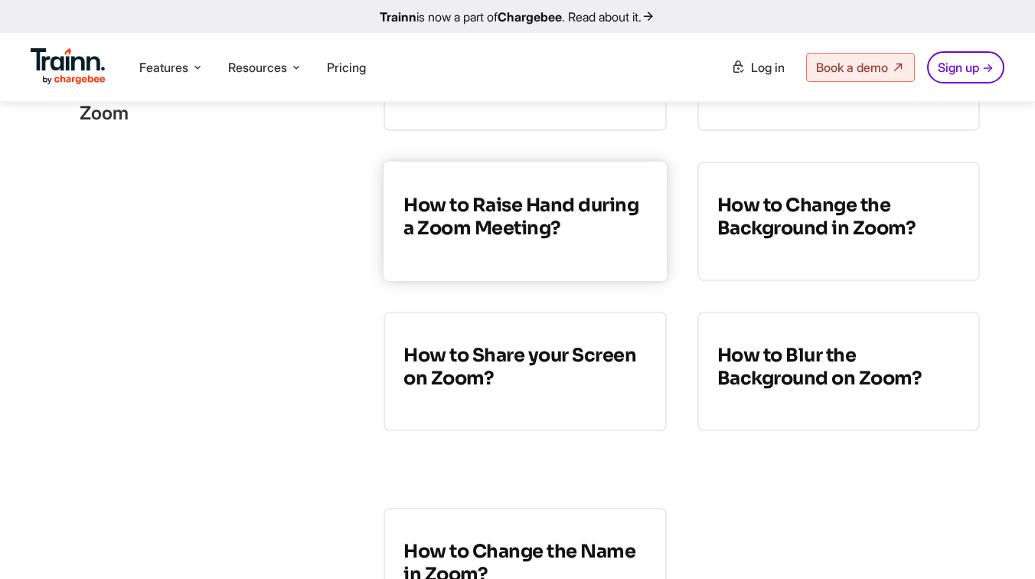
click at [584, 240] on h3 "How to Raise Hand during a Zoom Meeting?" at bounding box center [525, 217] width 243 height 46
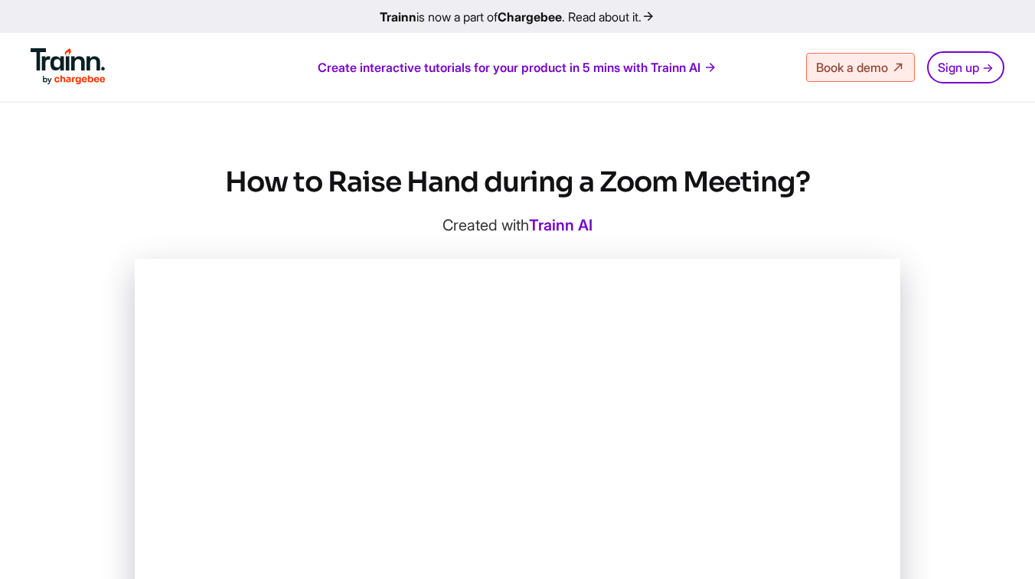
click at [227, 182] on h1 "How to Raise Hand during a Zoom Meeting?" at bounding box center [518, 182] width 766 height 37
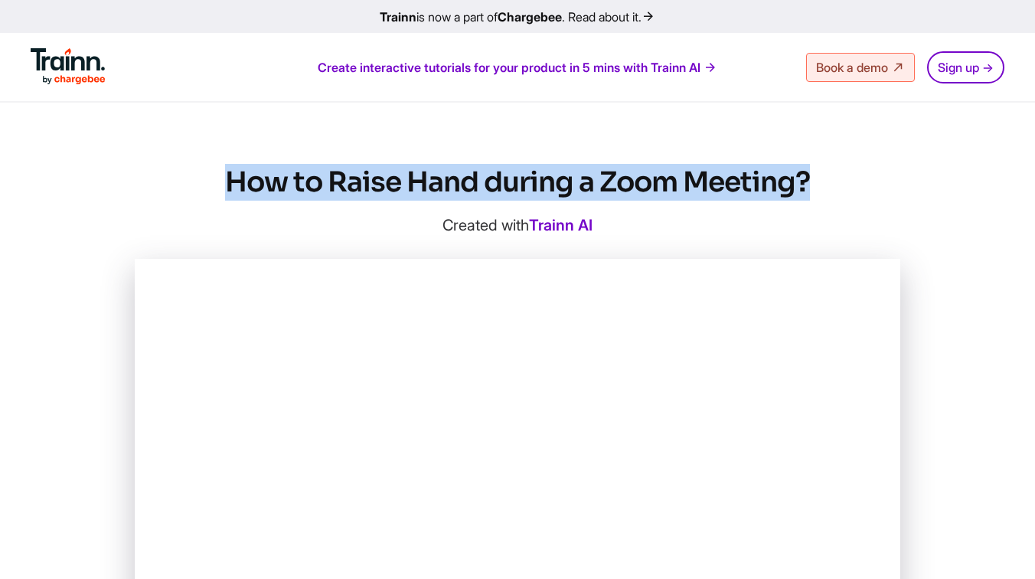
drag, startPoint x: 227, startPoint y: 182, endPoint x: 802, endPoint y: 181, distance: 575.0
click at [802, 181] on h1 "How to Raise Hand during a Zoom Meeting?" at bounding box center [518, 182] width 766 height 37
copy h1 "How to Raise Hand during a Zoom Meeting?"
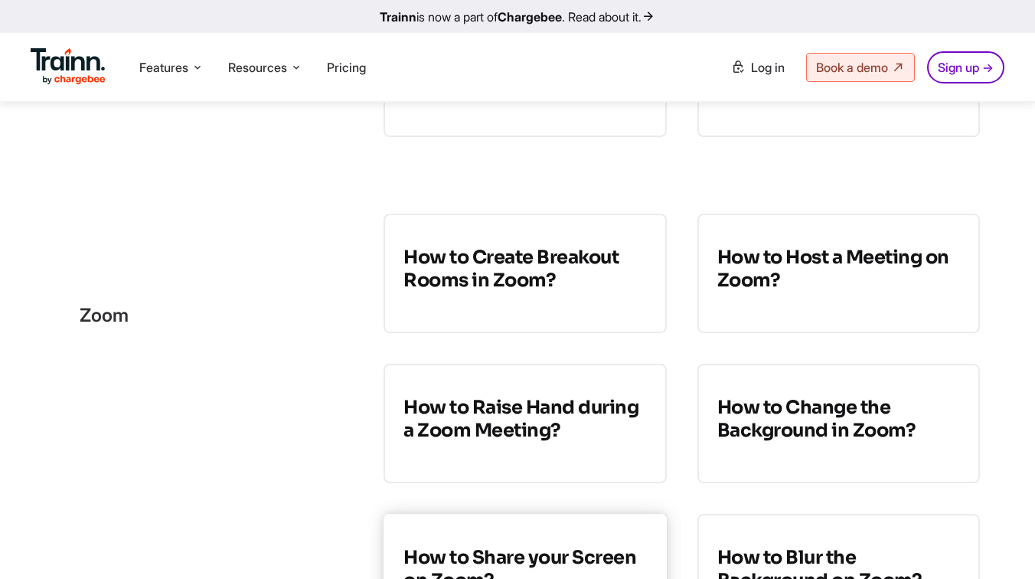
scroll to position [4787, 0]
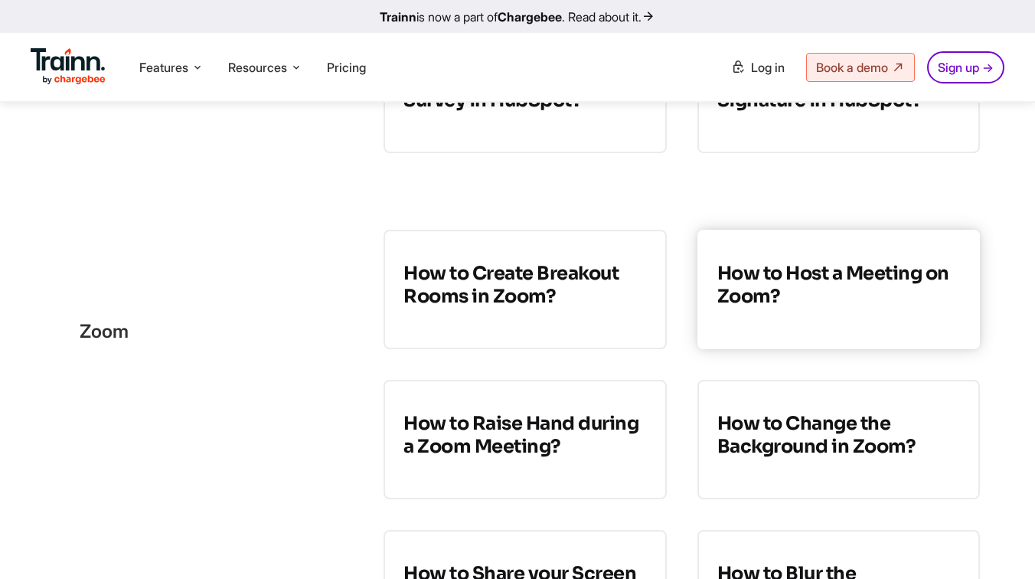
click at [773, 314] on link "How to Host a Meeting on Zoom?" at bounding box center [839, 289] width 283 height 119
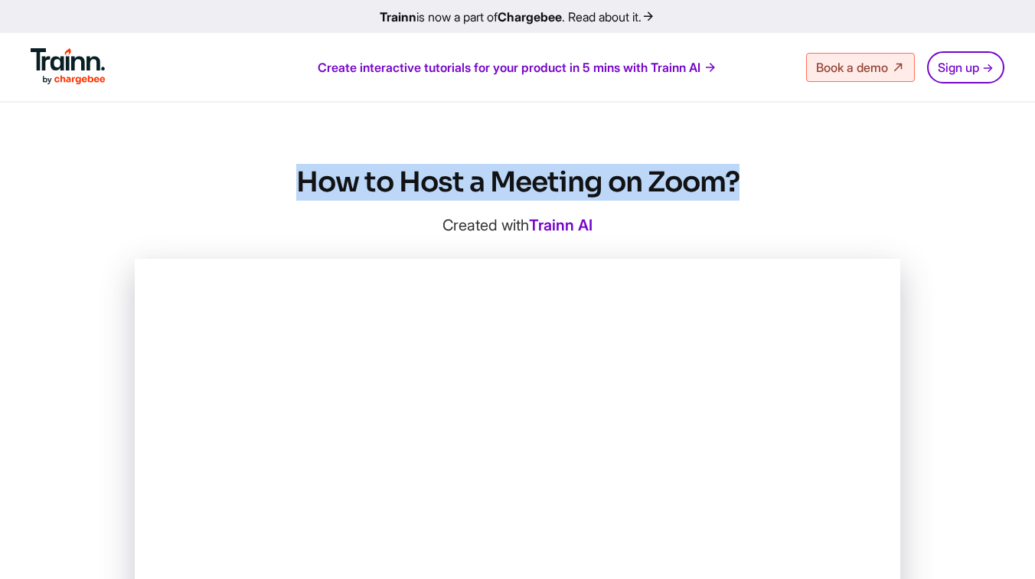
drag, startPoint x: 290, startPoint y: 176, endPoint x: 750, endPoint y: 178, distance: 459.4
click at [750, 178] on h1 "How to Host a Meeting on Zoom?" at bounding box center [518, 182] width 766 height 37
copy h1 "How to Host a Meeting on Zoom?"
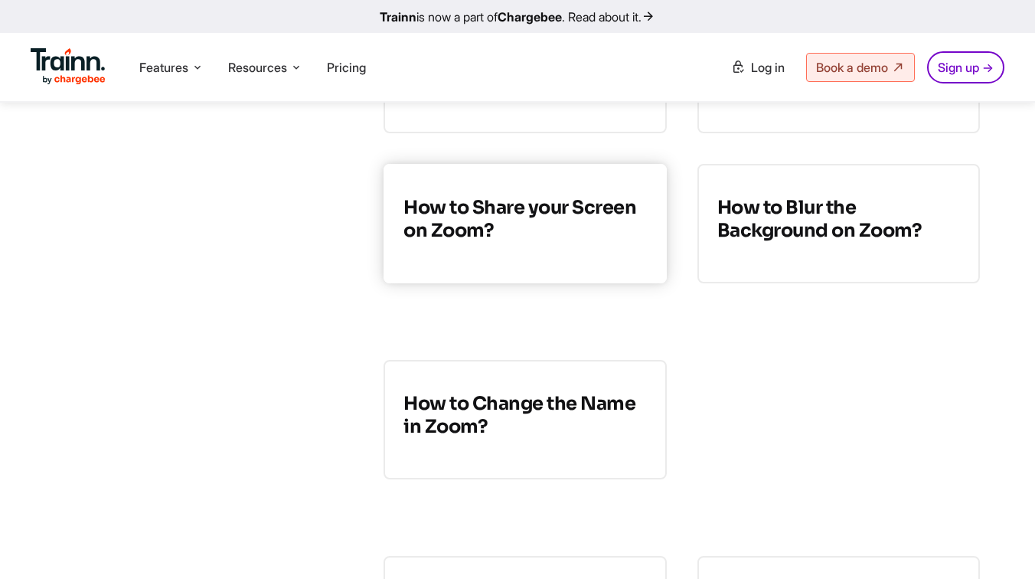
scroll to position [5168, 0]
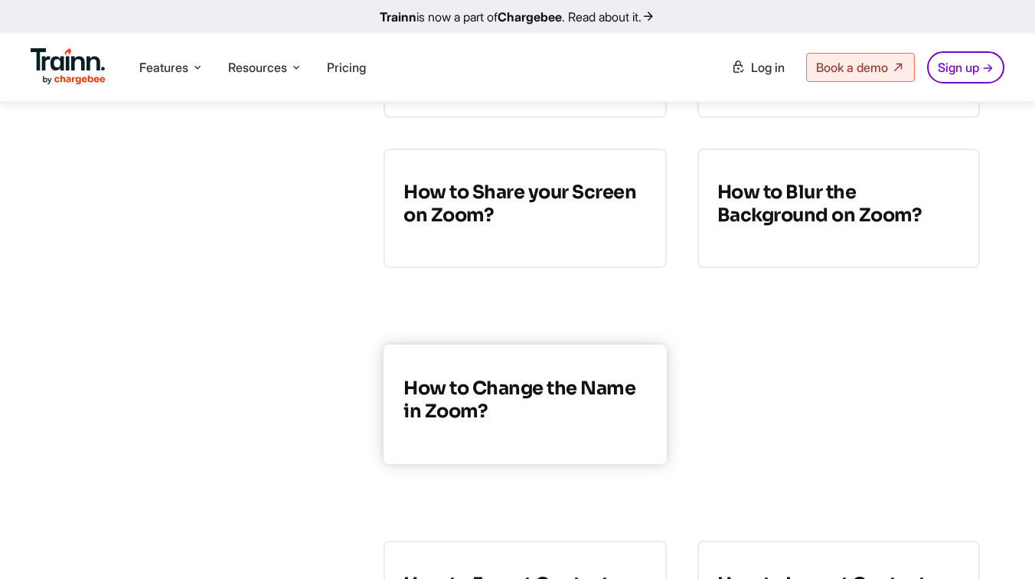
click at [538, 394] on h3 "How to Change the Name in Zoom?" at bounding box center [525, 400] width 243 height 46
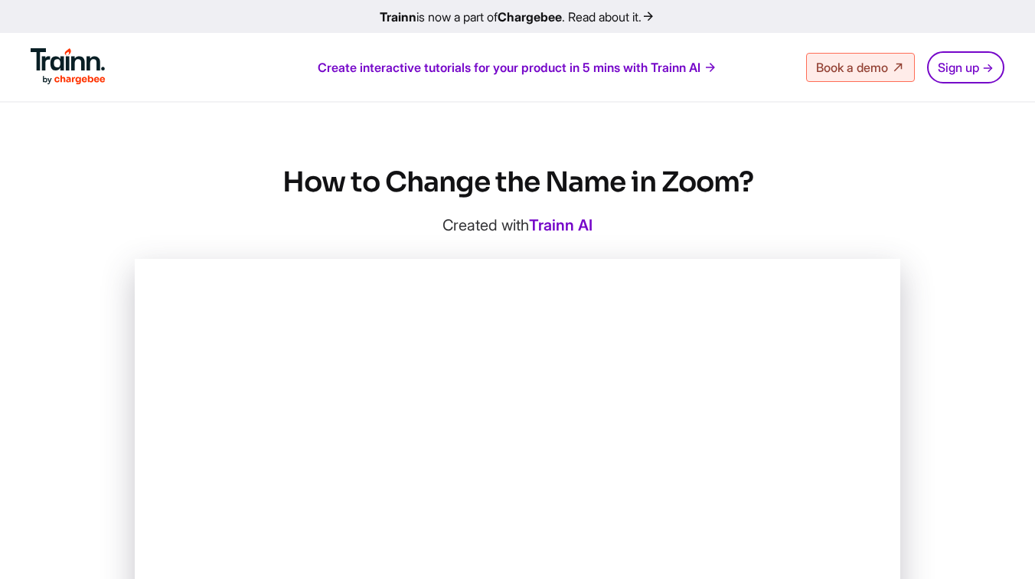
click at [289, 184] on h1 "How to Change the Name in Zoom?" at bounding box center [518, 182] width 766 height 37
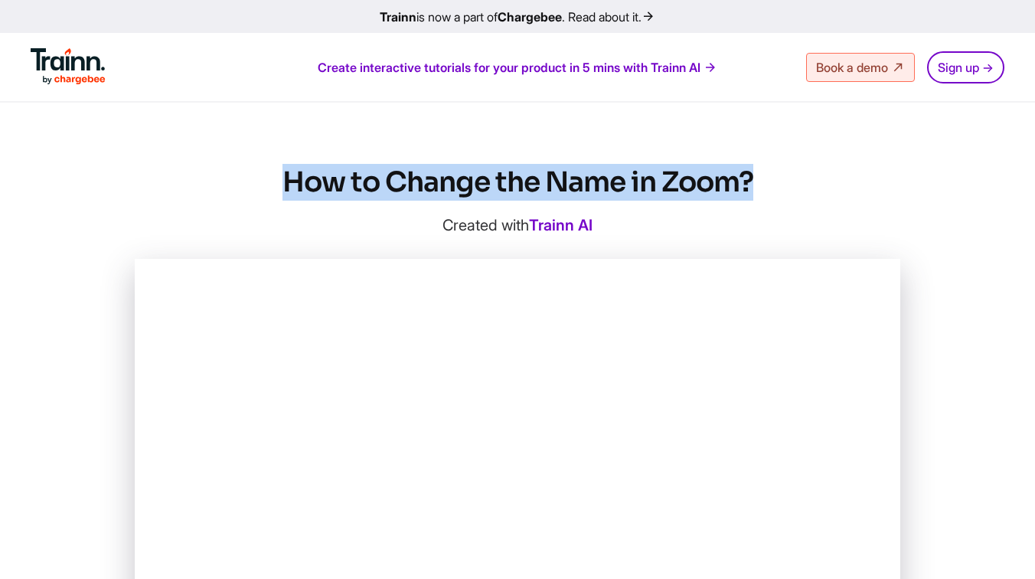
drag, startPoint x: 274, startPoint y: 178, endPoint x: 769, endPoint y: 169, distance: 494.7
click at [769, 169] on h1 "How to Change the Name in Zoom?" at bounding box center [518, 182] width 766 height 37
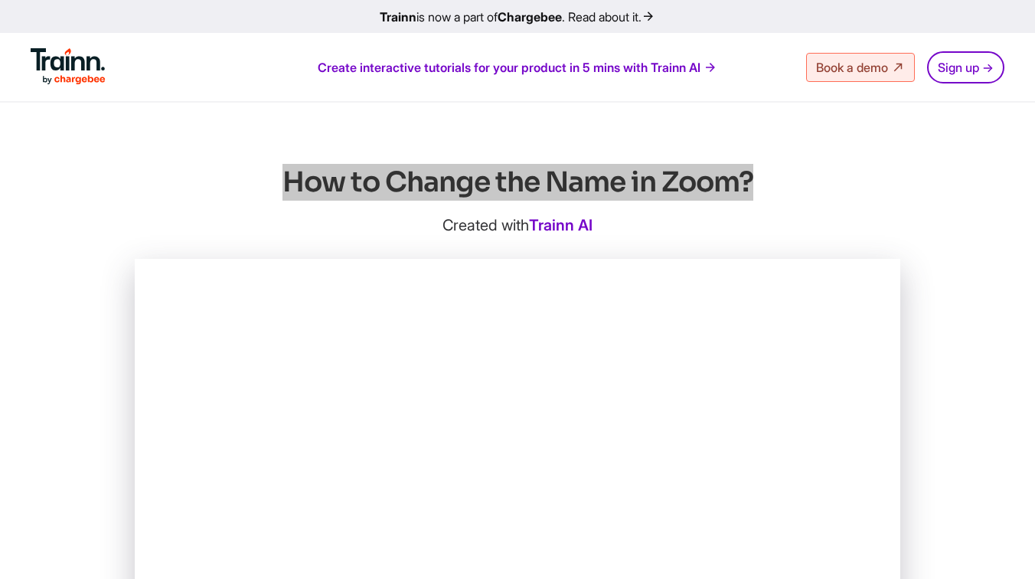
scroll to position [5, 0]
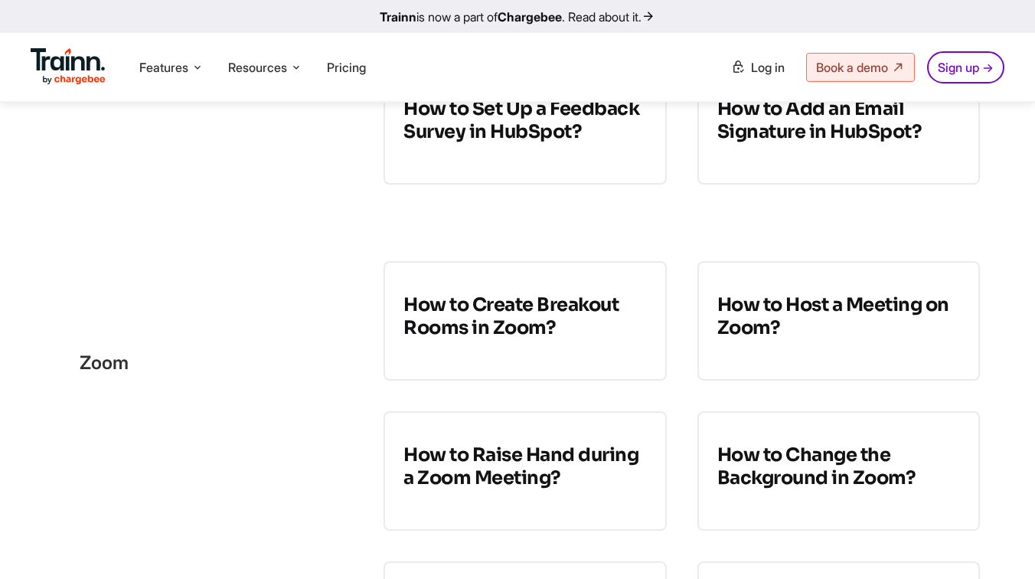
scroll to position [4888, 0]
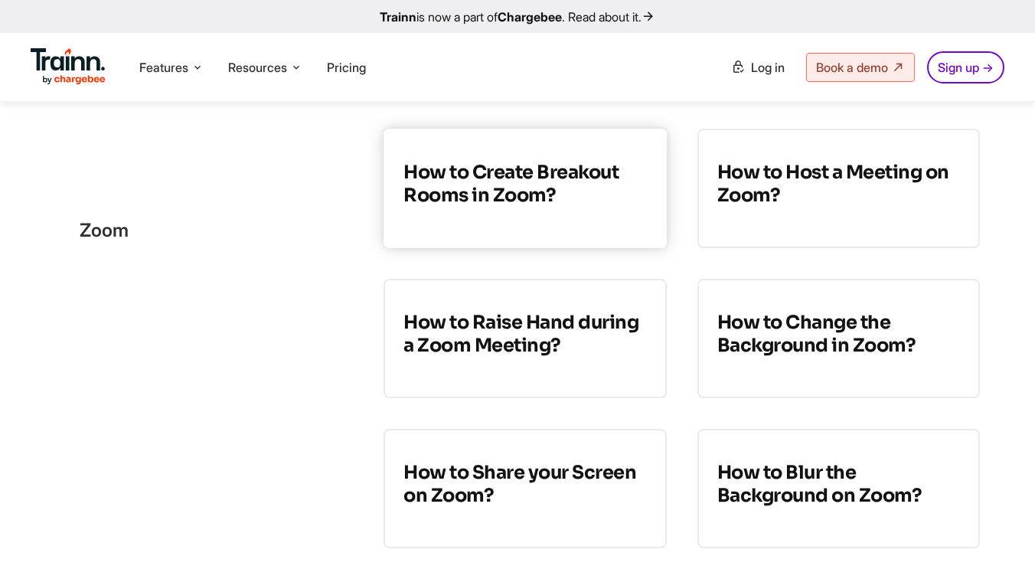
click at [576, 232] on link "How to Create Breakout Rooms in Zoom?" at bounding box center [525, 188] width 283 height 119
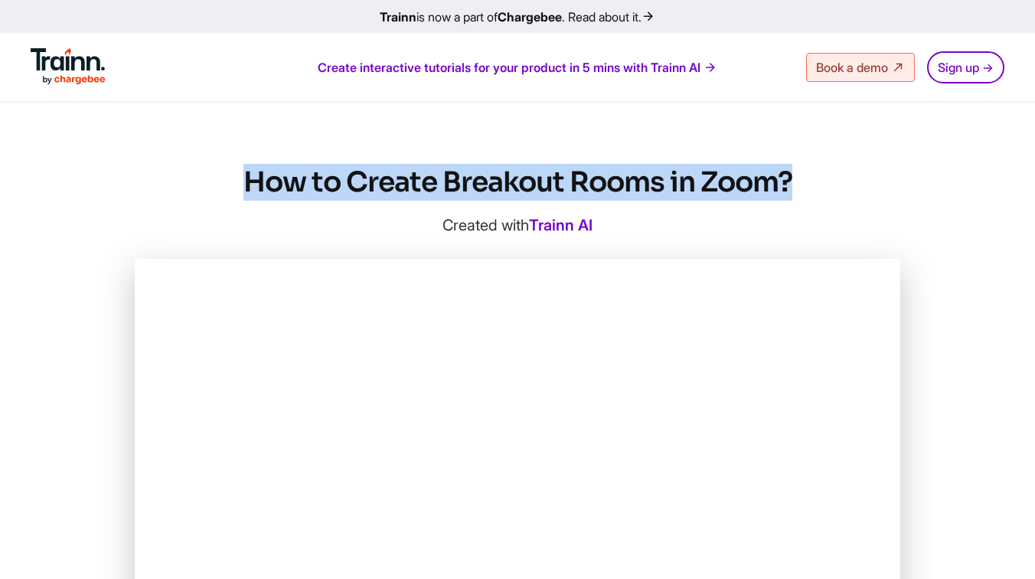
drag, startPoint x: 795, startPoint y: 180, endPoint x: 276, endPoint y: 162, distance: 519.4
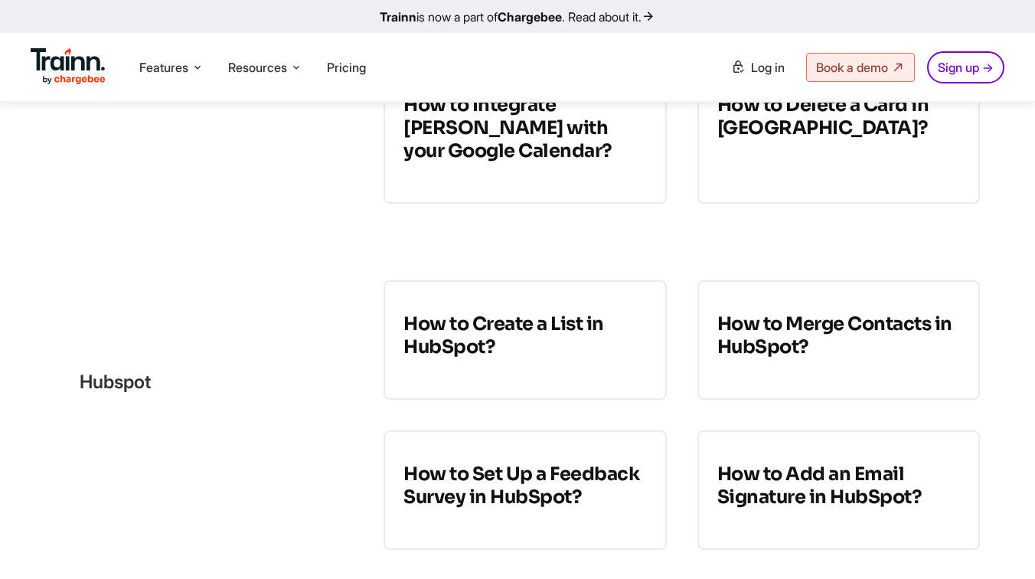
scroll to position [4404, 0]
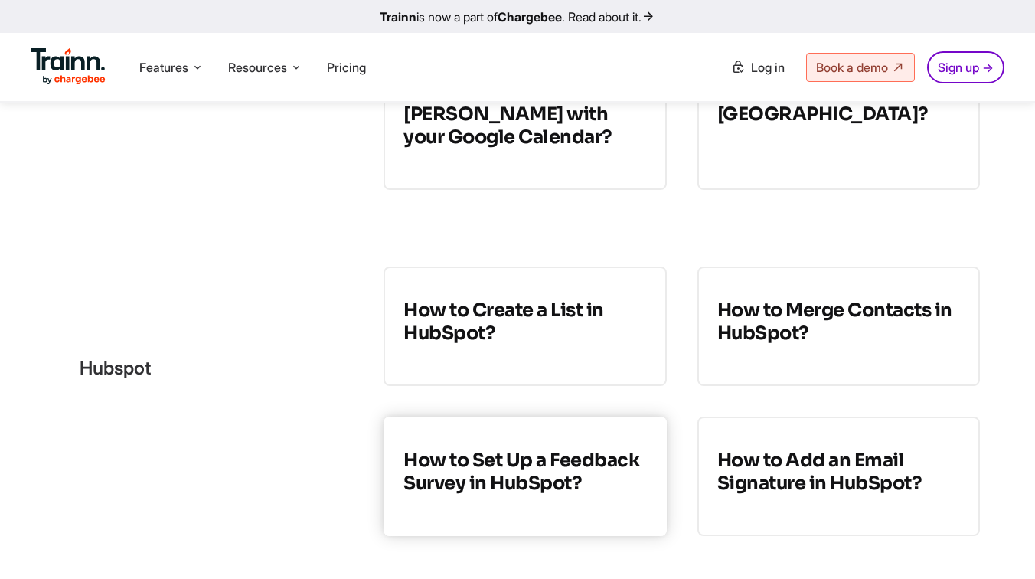
click at [534, 453] on h3 "How to Set Up a Feedback Survey in HubSpot?" at bounding box center [525, 472] width 243 height 46
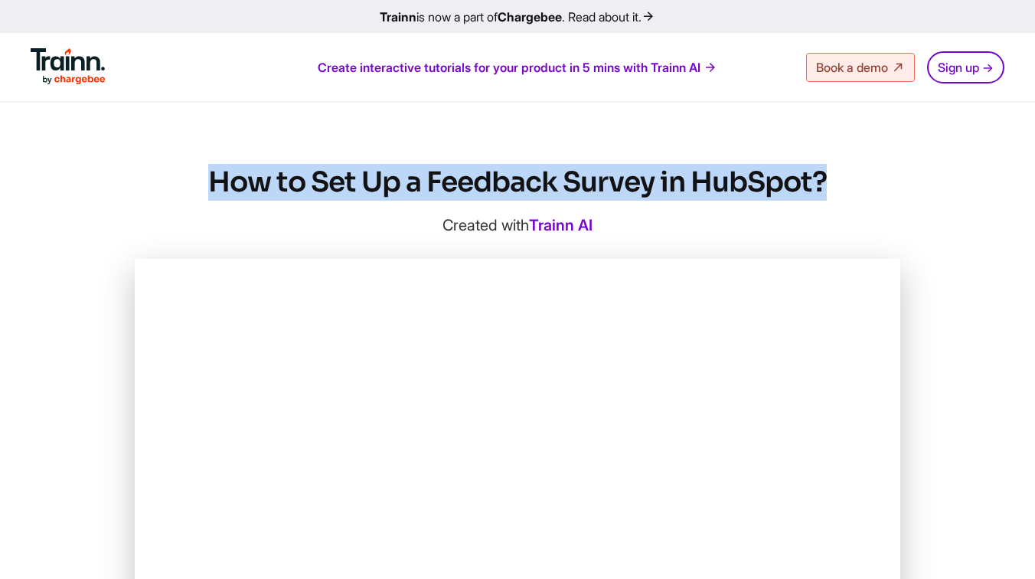
drag, startPoint x: 206, startPoint y: 181, endPoint x: 835, endPoint y: 182, distance: 629.4
click at [835, 182] on h1 "How to Set Up a Feedback Survey in HubSpot?" at bounding box center [518, 182] width 766 height 37
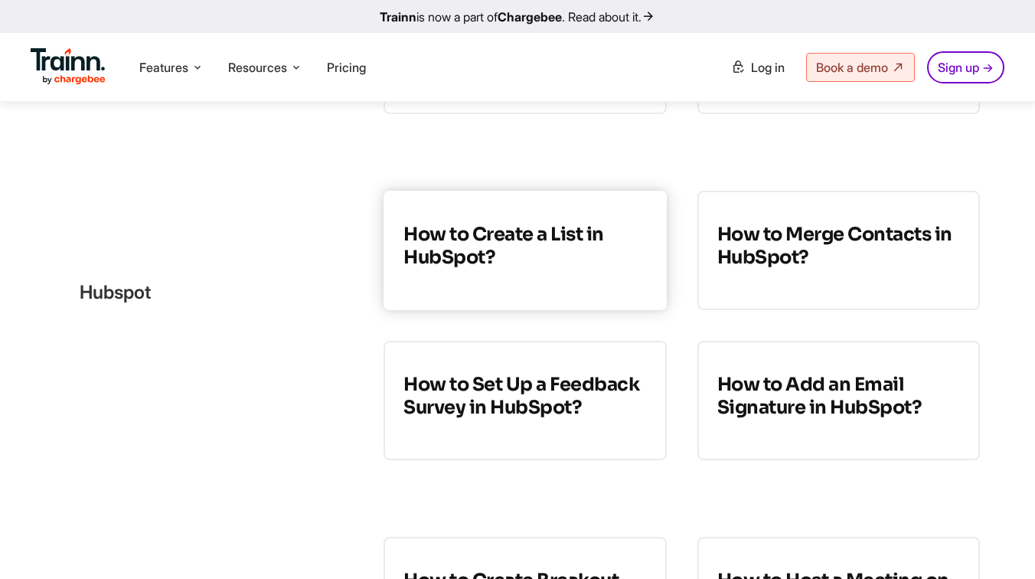
scroll to position [4475, 0]
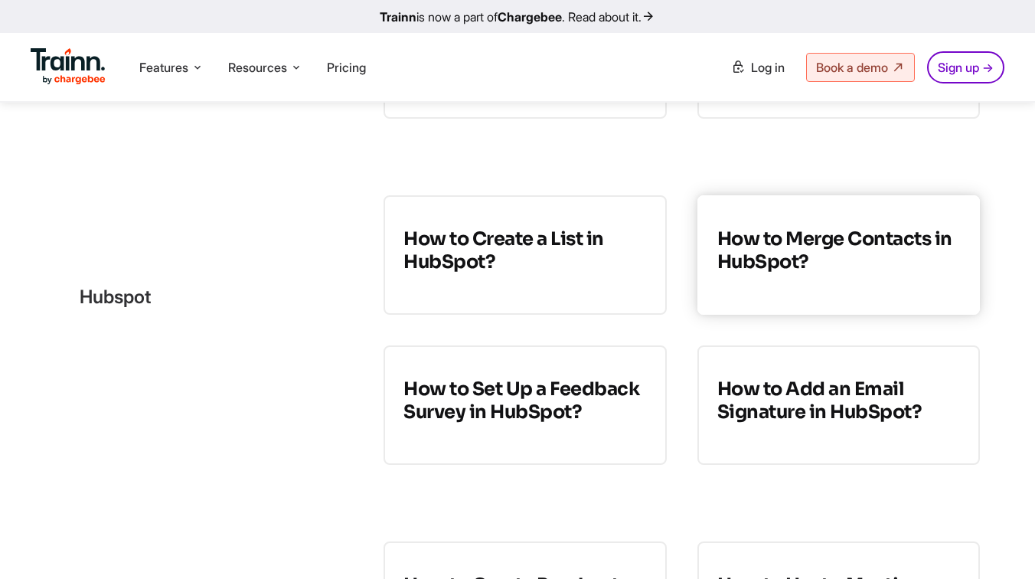
click at [825, 239] on h3 "How to Merge Contacts in HubSpot?" at bounding box center [838, 250] width 243 height 46
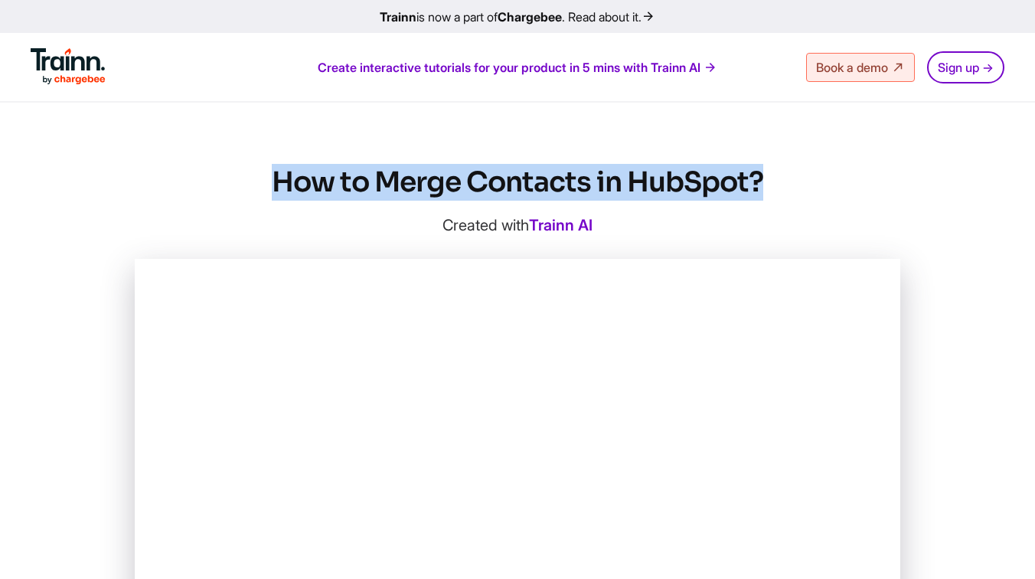
drag, startPoint x: 273, startPoint y: 180, endPoint x: 764, endPoint y: 184, distance: 490.8
click at [764, 184] on h1 "How to Merge Contacts in HubSpot?" at bounding box center [518, 182] width 766 height 37
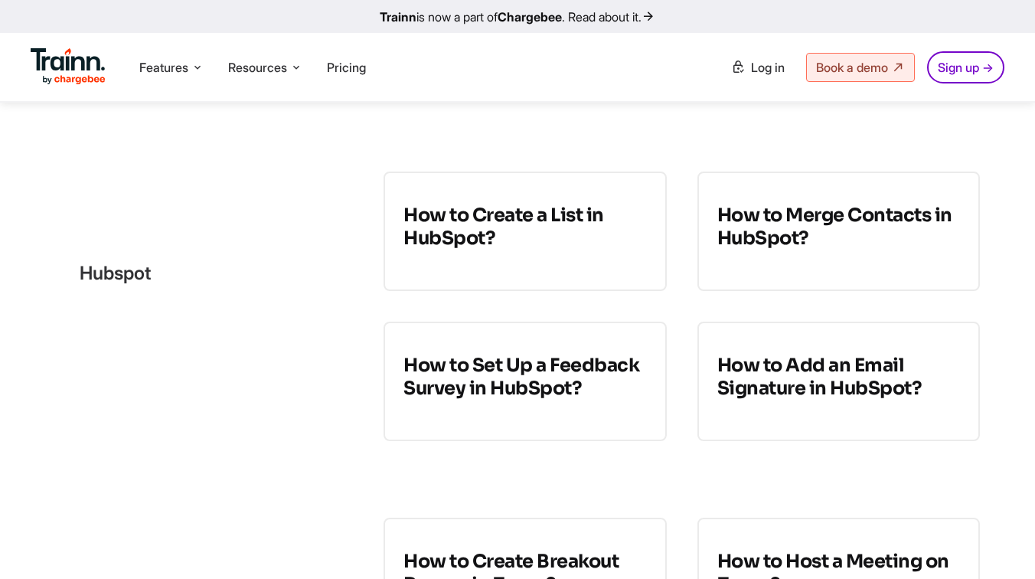
scroll to position [4512, 0]
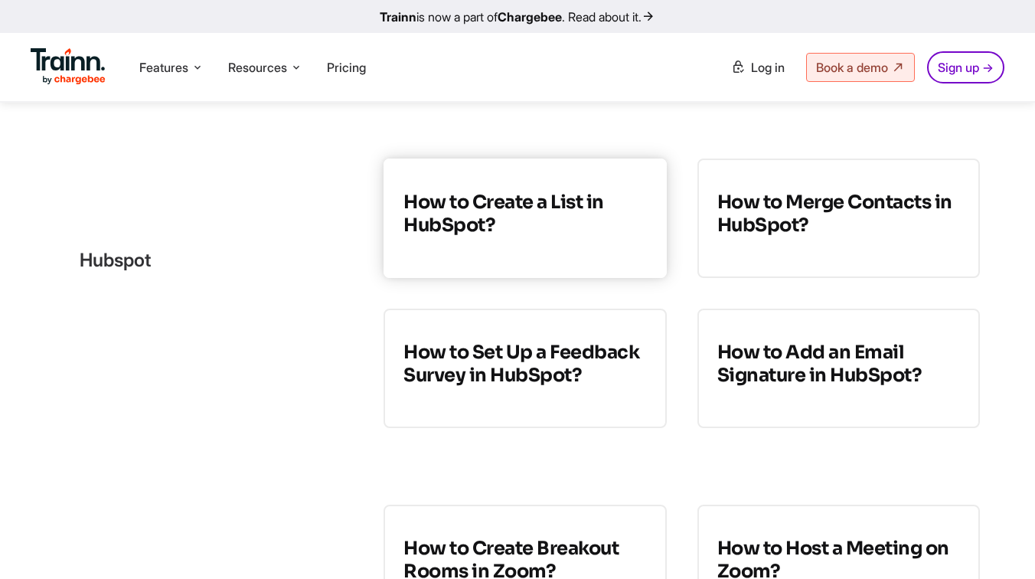
click at [591, 196] on h3 "How to Create a List in HubSpot?" at bounding box center [525, 214] width 243 height 46
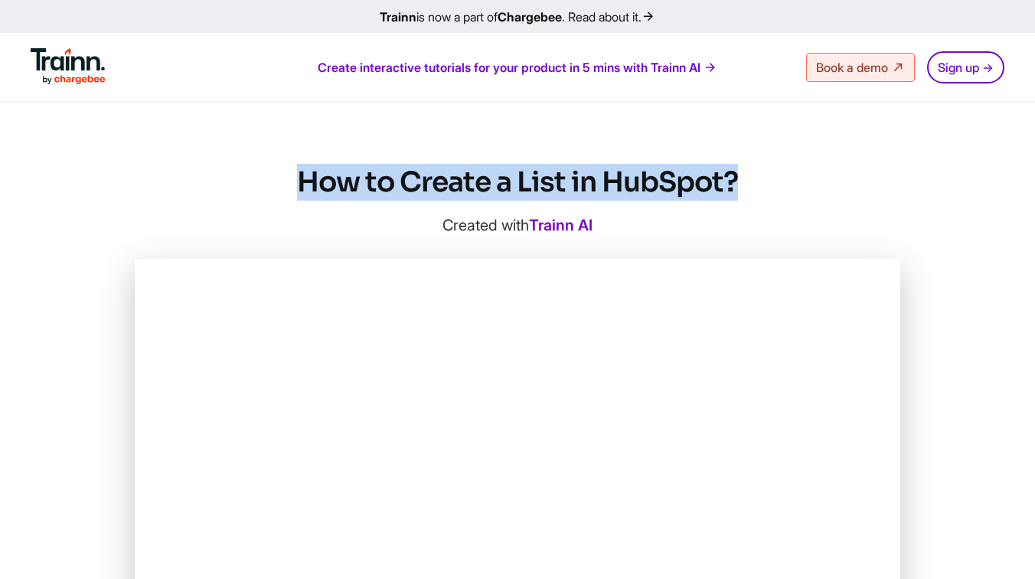
drag, startPoint x: 292, startPoint y: 184, endPoint x: 741, endPoint y: 171, distance: 448.9
click at [741, 171] on h1 "How to Create a List in HubSpot?" at bounding box center [518, 182] width 766 height 37
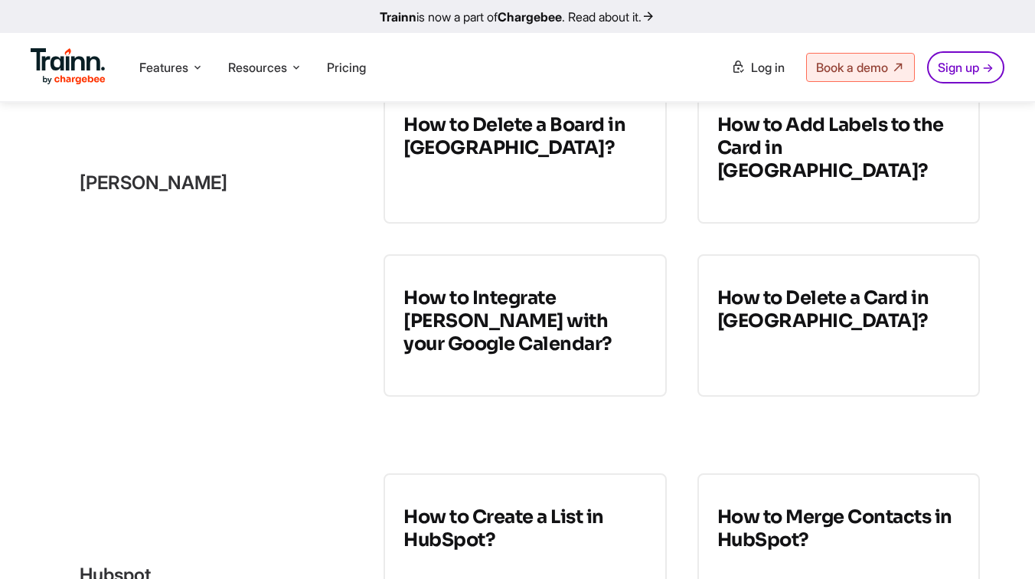
scroll to position [4204, 0]
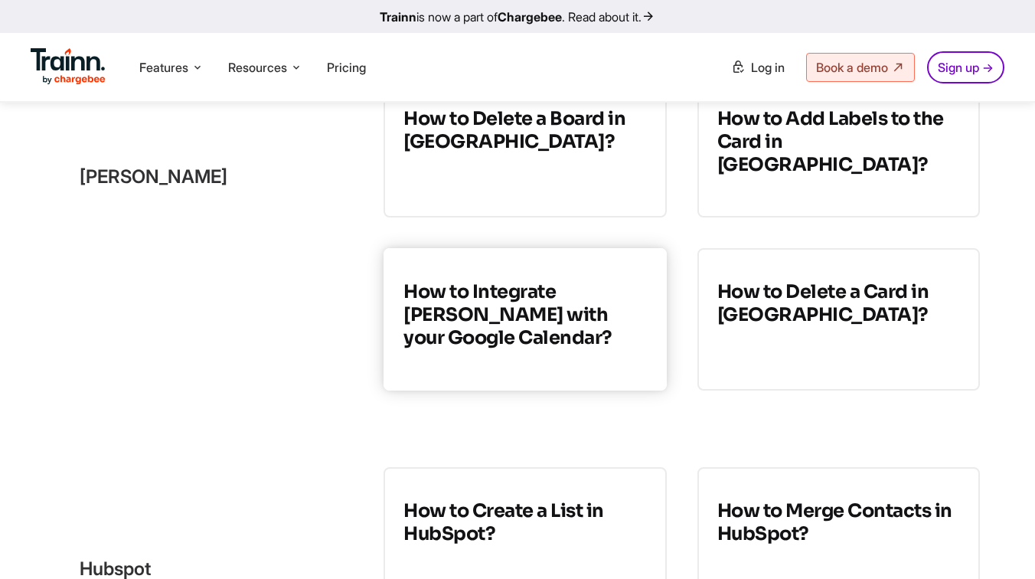
click at [587, 332] on h3 "How to Integrate Trello with your Google Calendar?" at bounding box center [525, 314] width 243 height 69
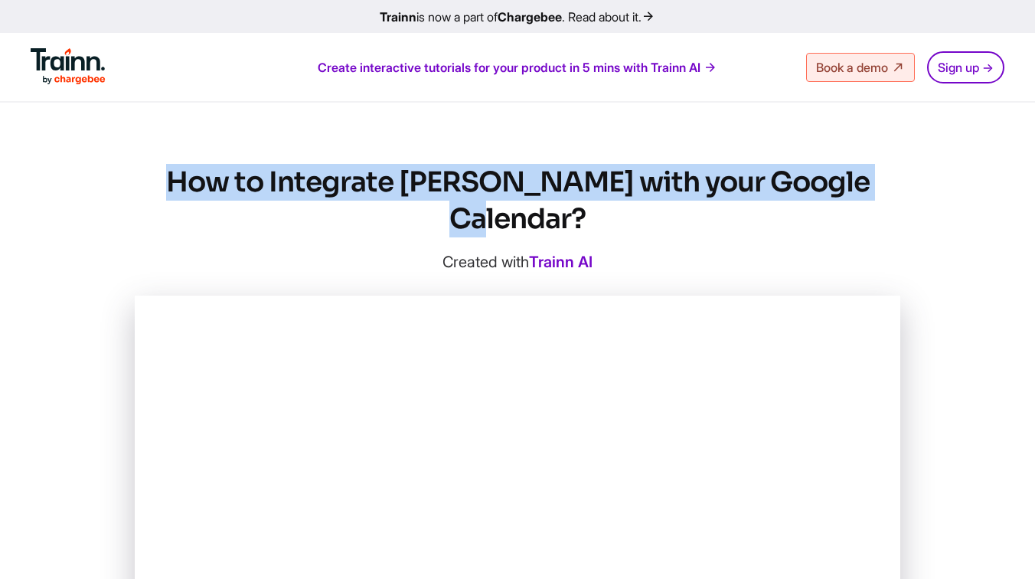
drag, startPoint x: 175, startPoint y: 178, endPoint x: 861, endPoint y: 179, distance: 686.8
click at [861, 179] on h1 "How to Integrate Trello with your Google Calendar?" at bounding box center [518, 201] width 766 height 74
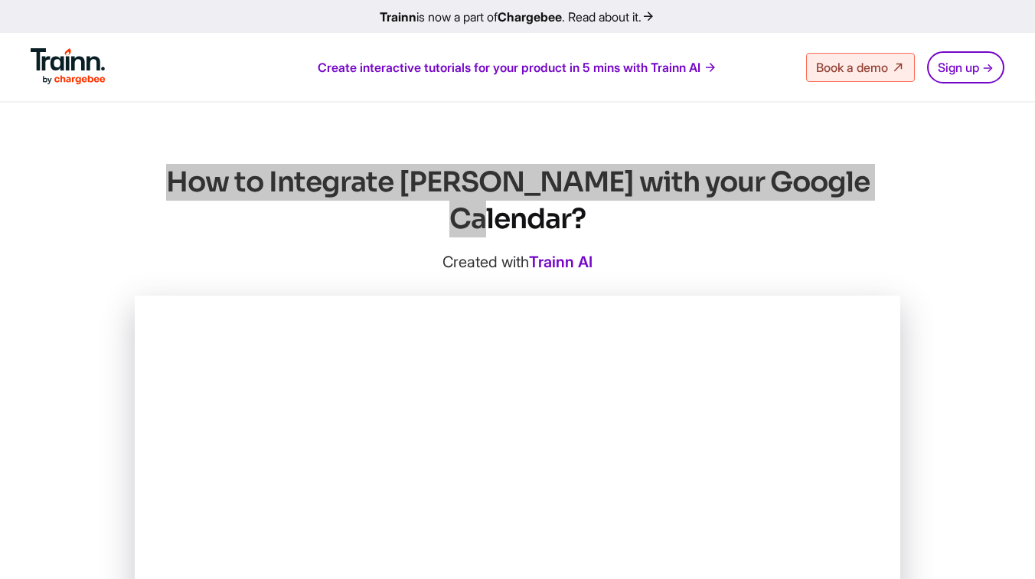
scroll to position [2, 0]
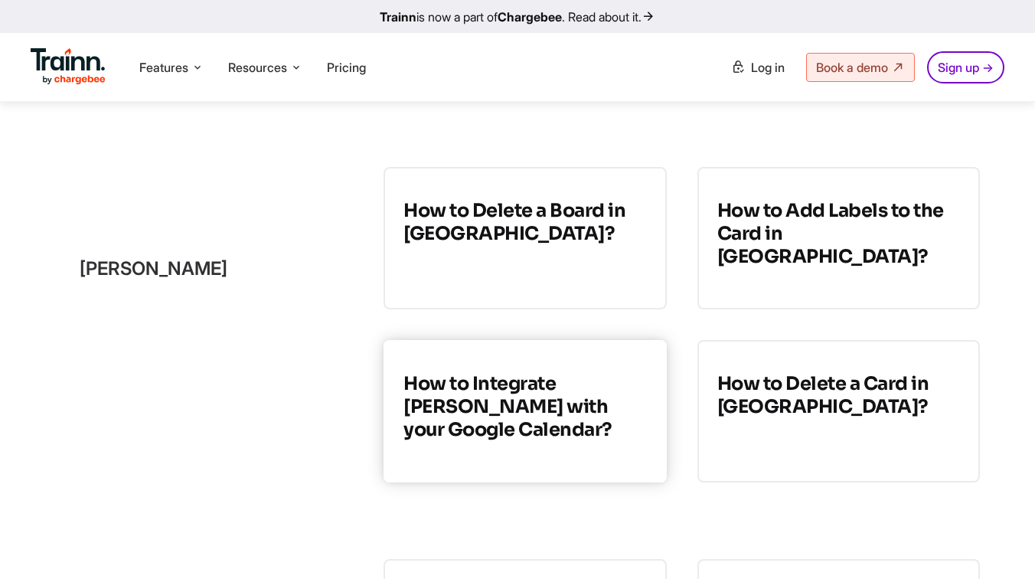
scroll to position [4144, 0]
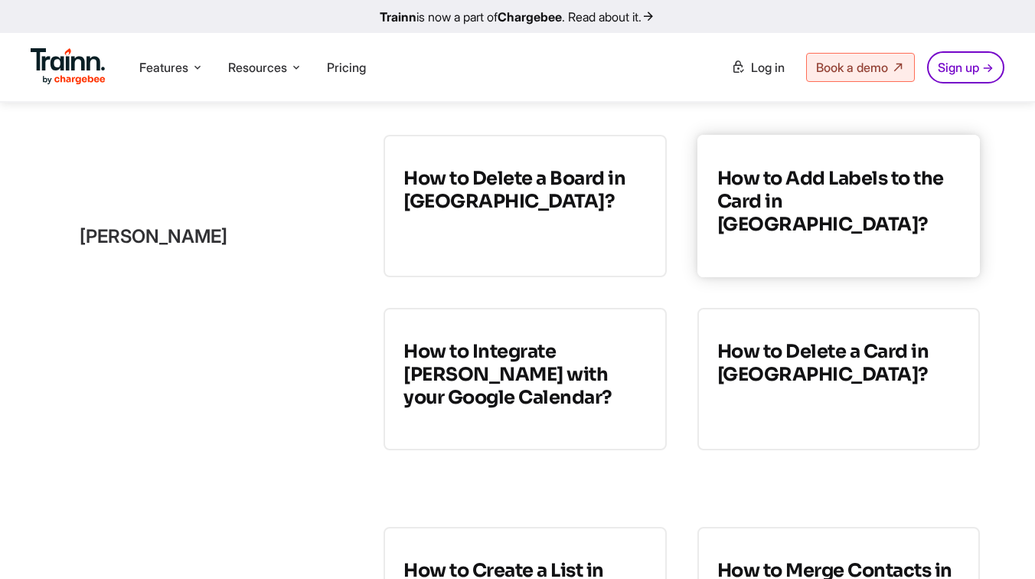
click at [773, 240] on link "How to Add Labels to the Card in Trello?" at bounding box center [839, 206] width 283 height 142
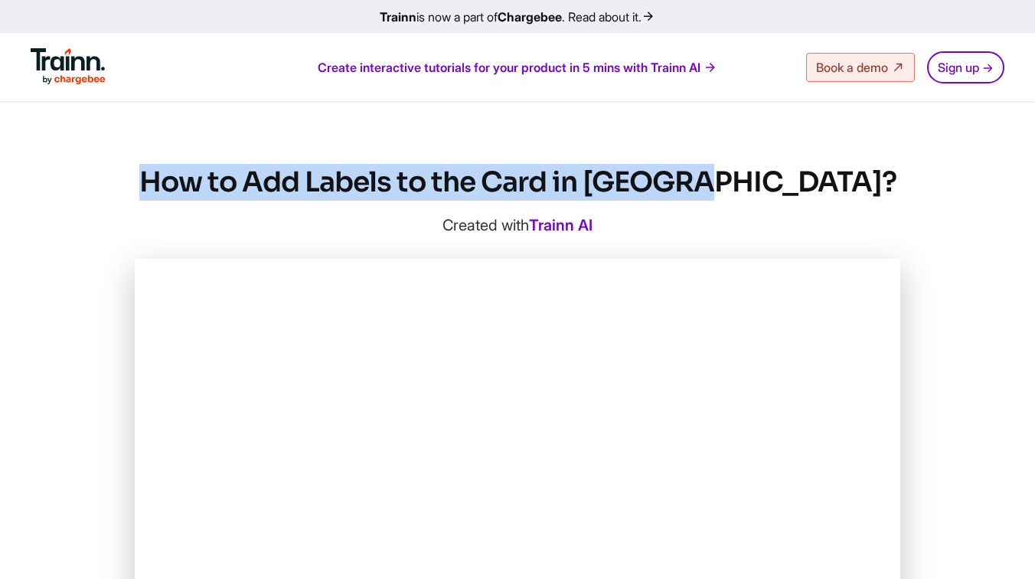
drag, startPoint x: 250, startPoint y: 181, endPoint x: 786, endPoint y: 179, distance: 536.0
click at [786, 179] on h1 "How to Add Labels to the Card in Trello?" at bounding box center [518, 182] width 766 height 37
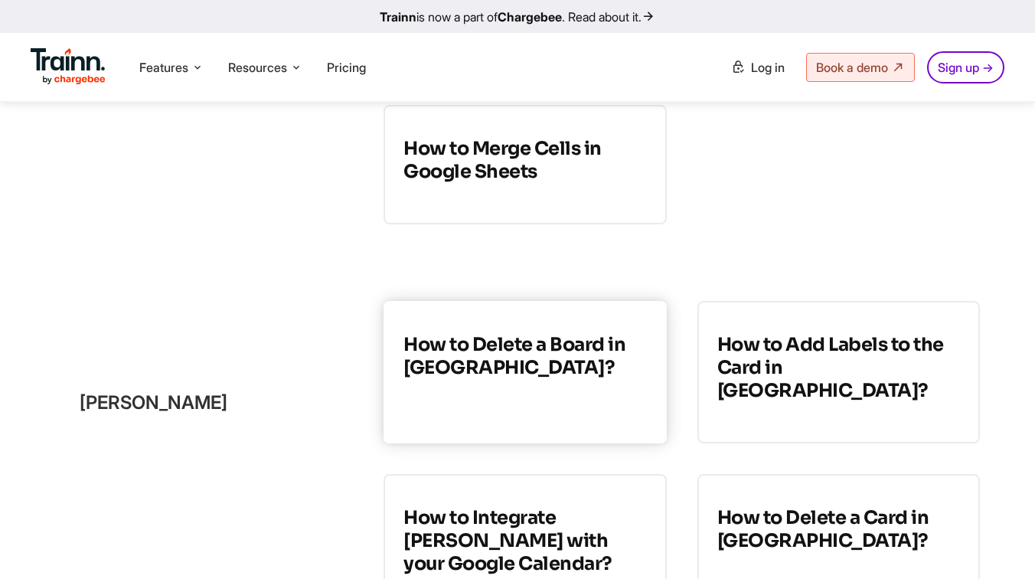
scroll to position [3986, 0]
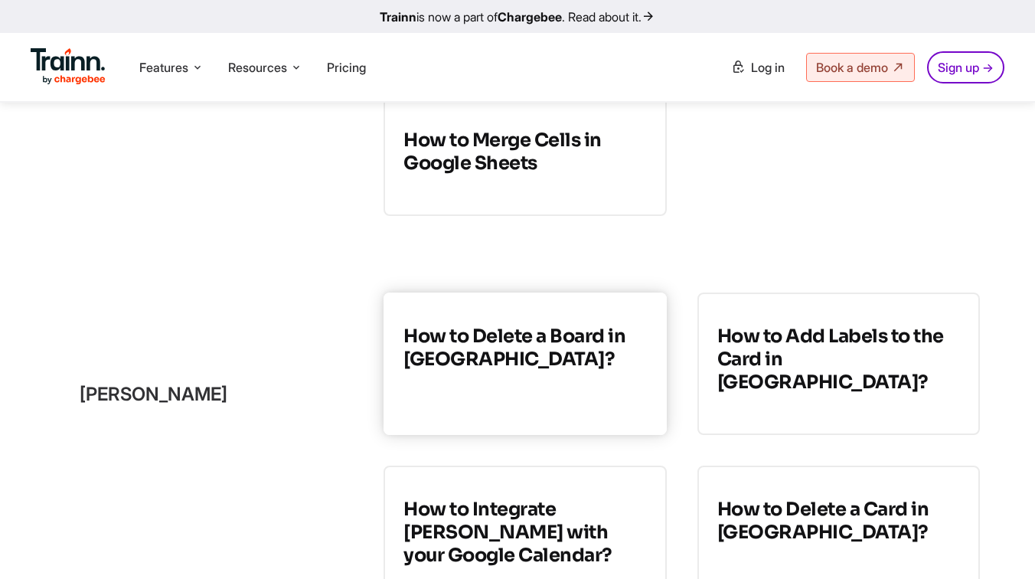
click at [554, 371] on h3 "How to Delete a Board in Trello?" at bounding box center [525, 348] width 243 height 46
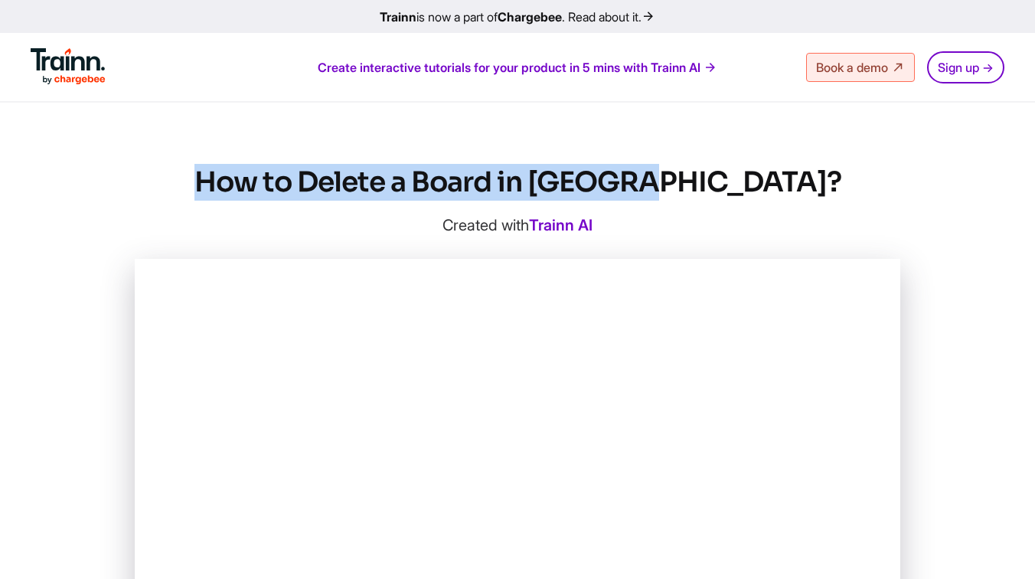
drag, startPoint x: 308, startPoint y: 182, endPoint x: 796, endPoint y: 185, distance: 487.7
click at [796, 185] on h1 "How to Delete a Board in Trello?" at bounding box center [518, 182] width 766 height 37
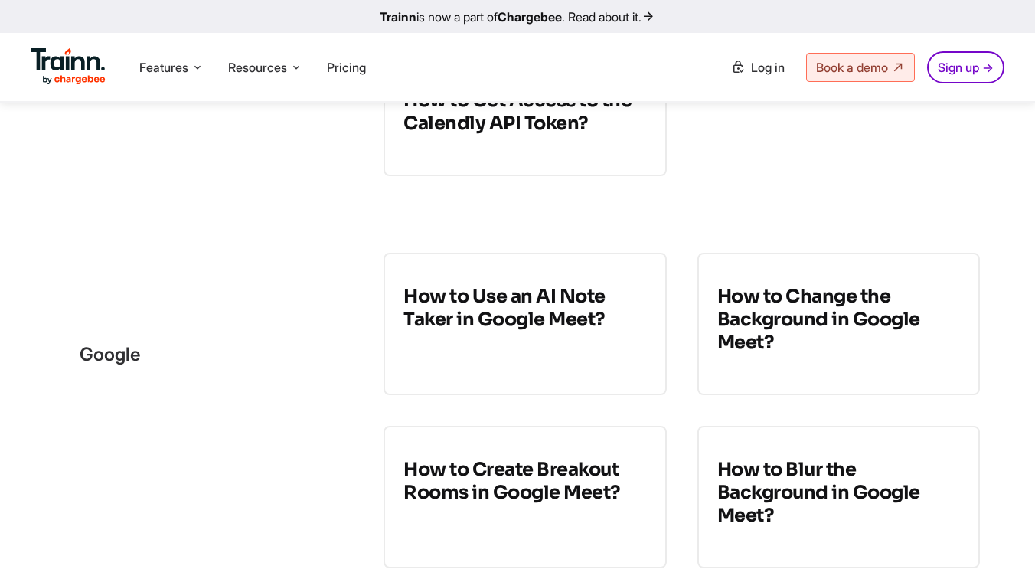
scroll to position [734, 0]
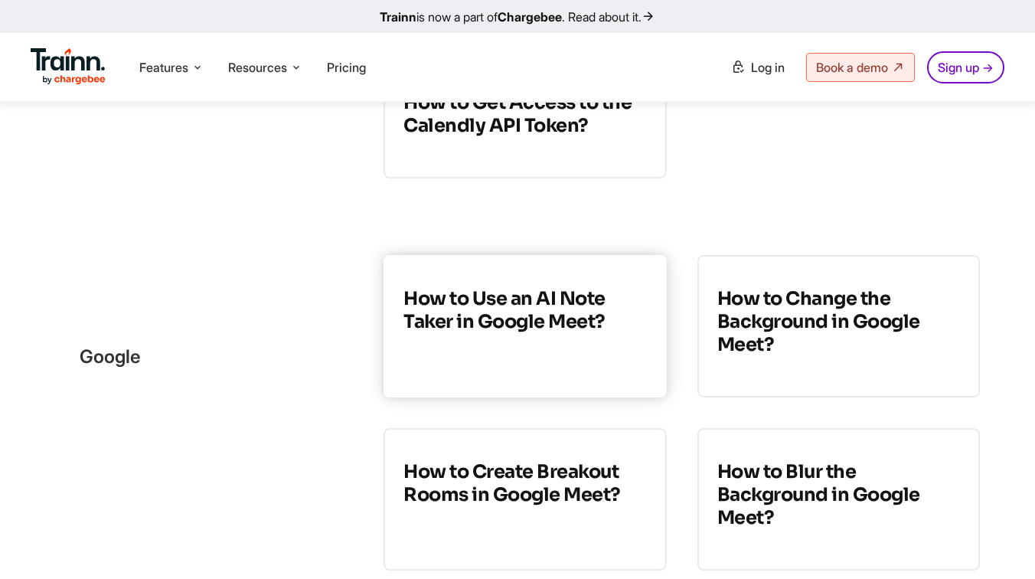
click at [515, 337] on link "How to Use an AI Note Taker in Google Meet?" at bounding box center [525, 326] width 283 height 142
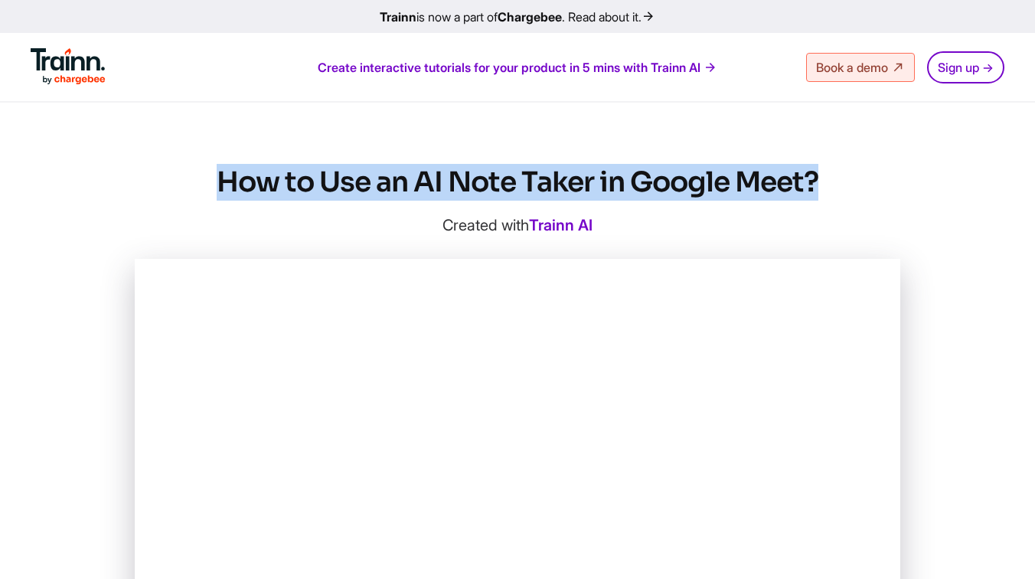
drag, startPoint x: 214, startPoint y: 180, endPoint x: 854, endPoint y: 181, distance: 640.1
click at [854, 181] on h1 "How to Use an AI Note Taker in Google Meet?" at bounding box center [518, 182] width 766 height 37
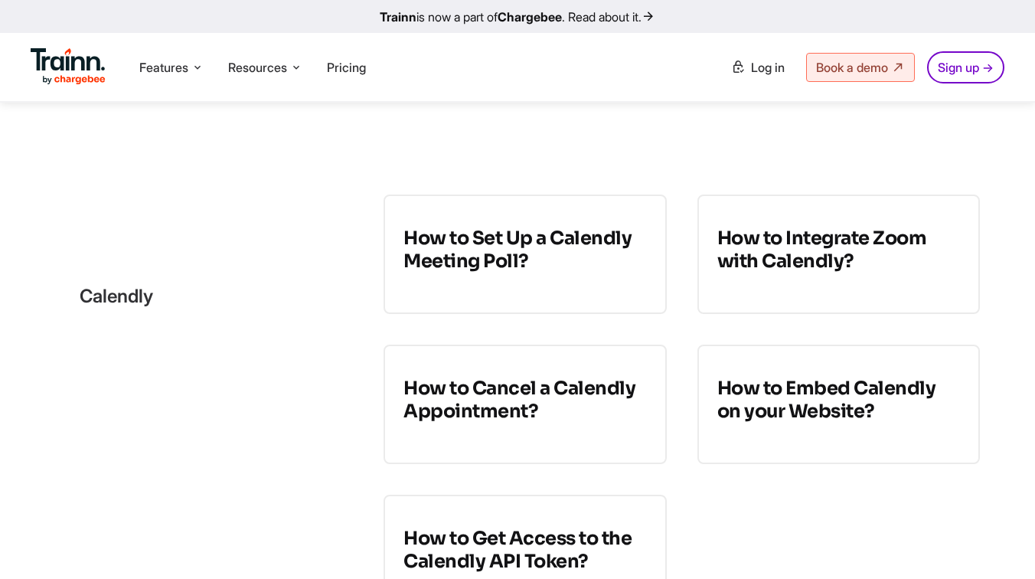
scroll to position [297, 0]
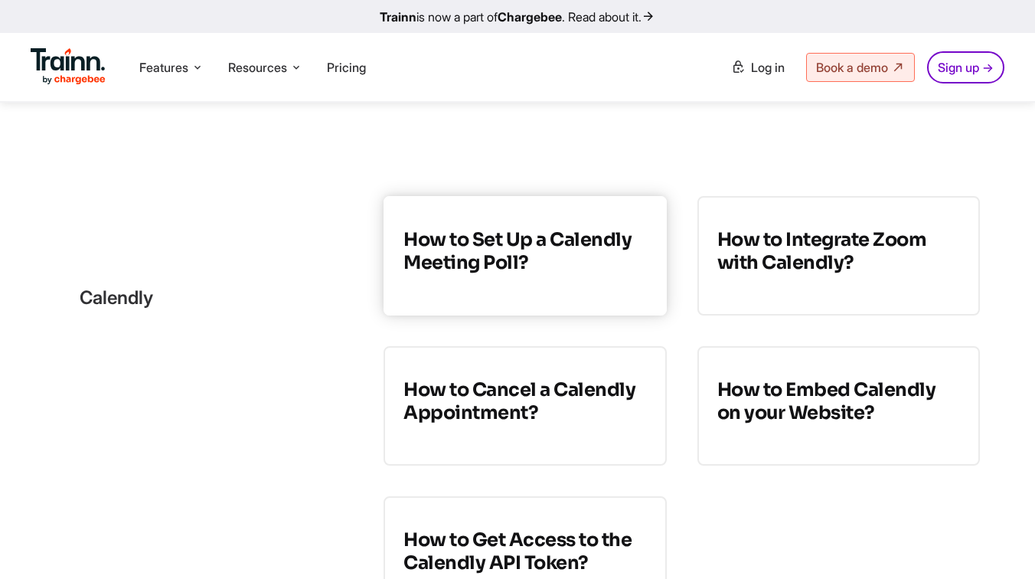
click at [501, 265] on h3 "How to Set Up a Calendly Meeting Poll?" at bounding box center [525, 251] width 243 height 46
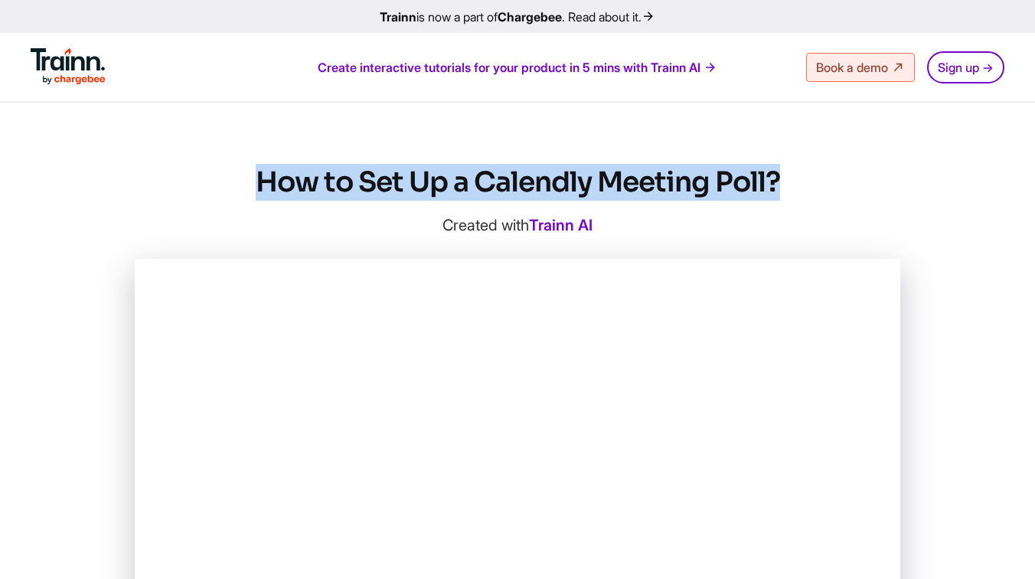
drag, startPoint x: 254, startPoint y: 176, endPoint x: 843, endPoint y: 194, distance: 589.1
click at [843, 194] on h1 "How to Set Up a Calendly Meeting Poll?" at bounding box center [518, 182] width 766 height 37
